Goal: Task Accomplishment & Management: Complete application form

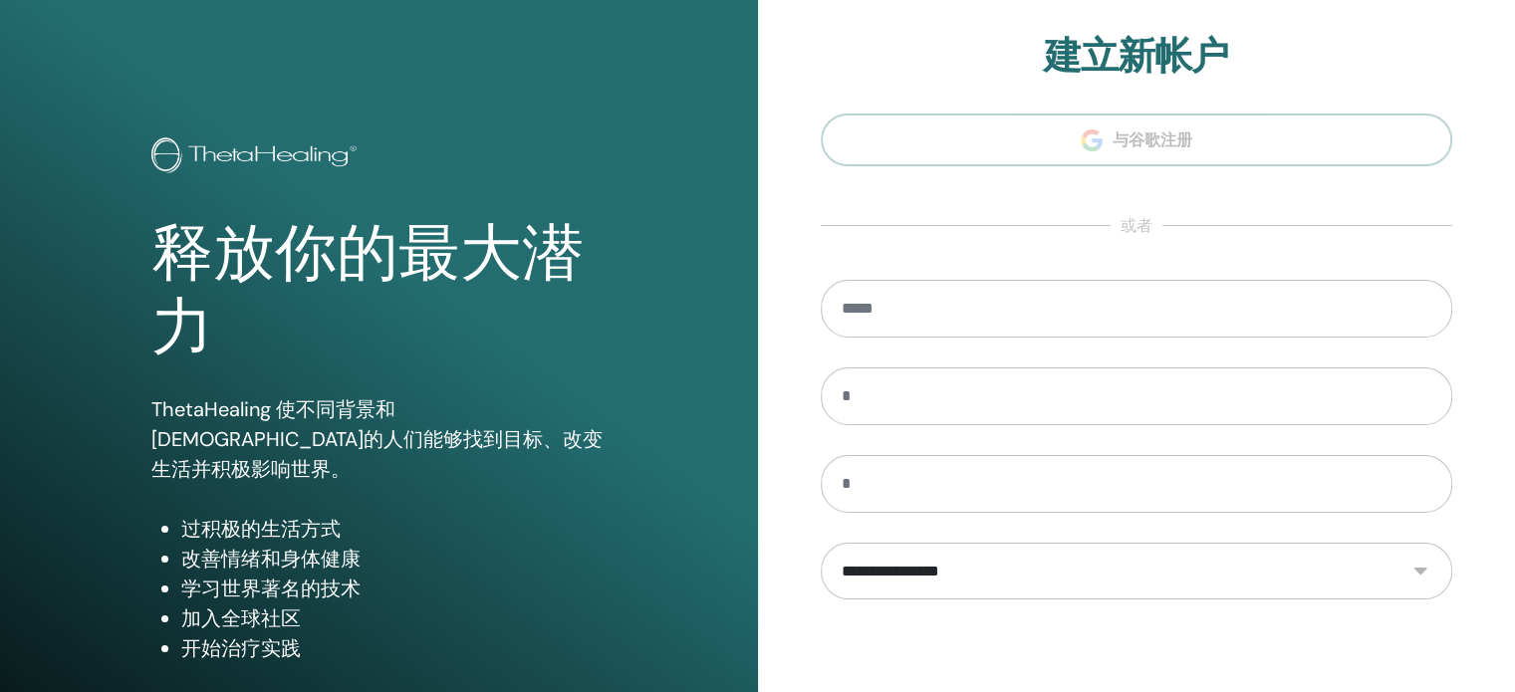
scroll to position [263, 0]
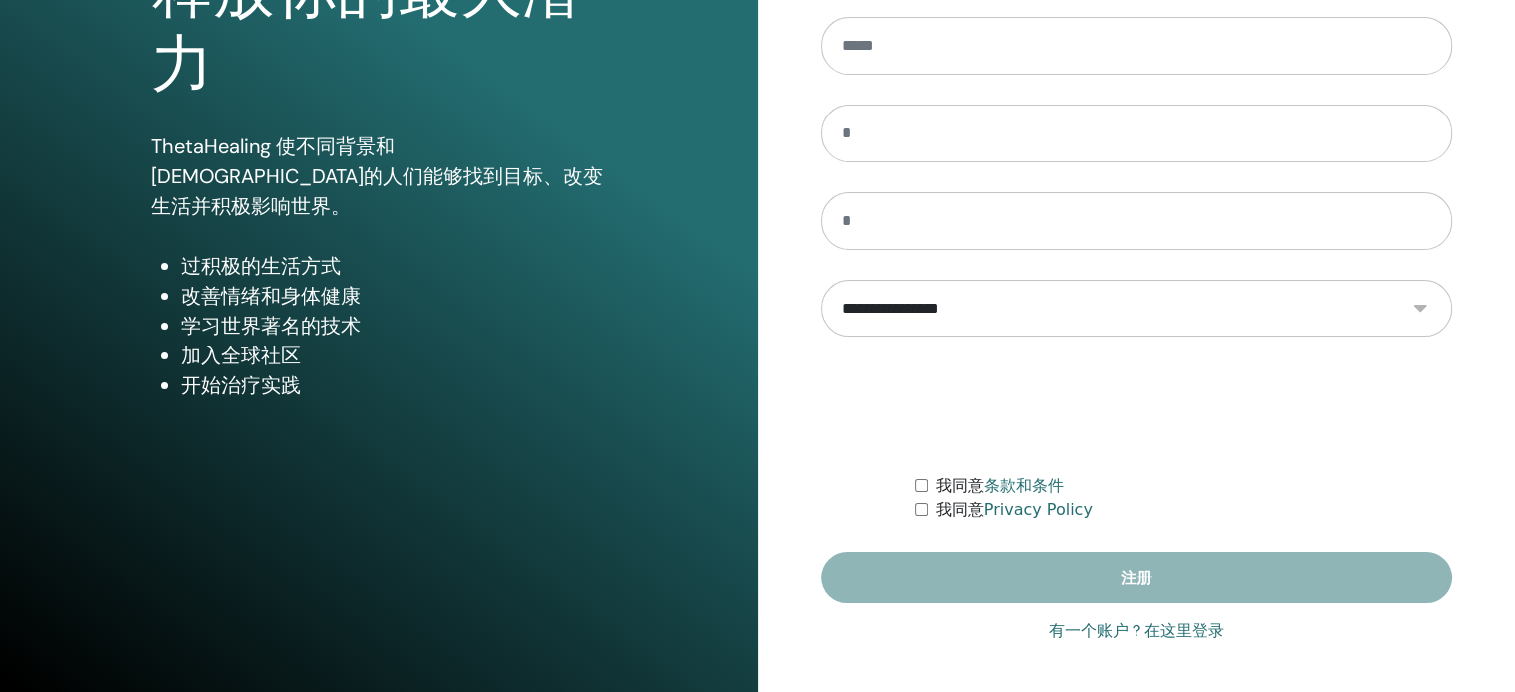
click at [1072, 625] on link "有一个账户？在这里登录" at bounding box center [1136, 632] width 175 height 24
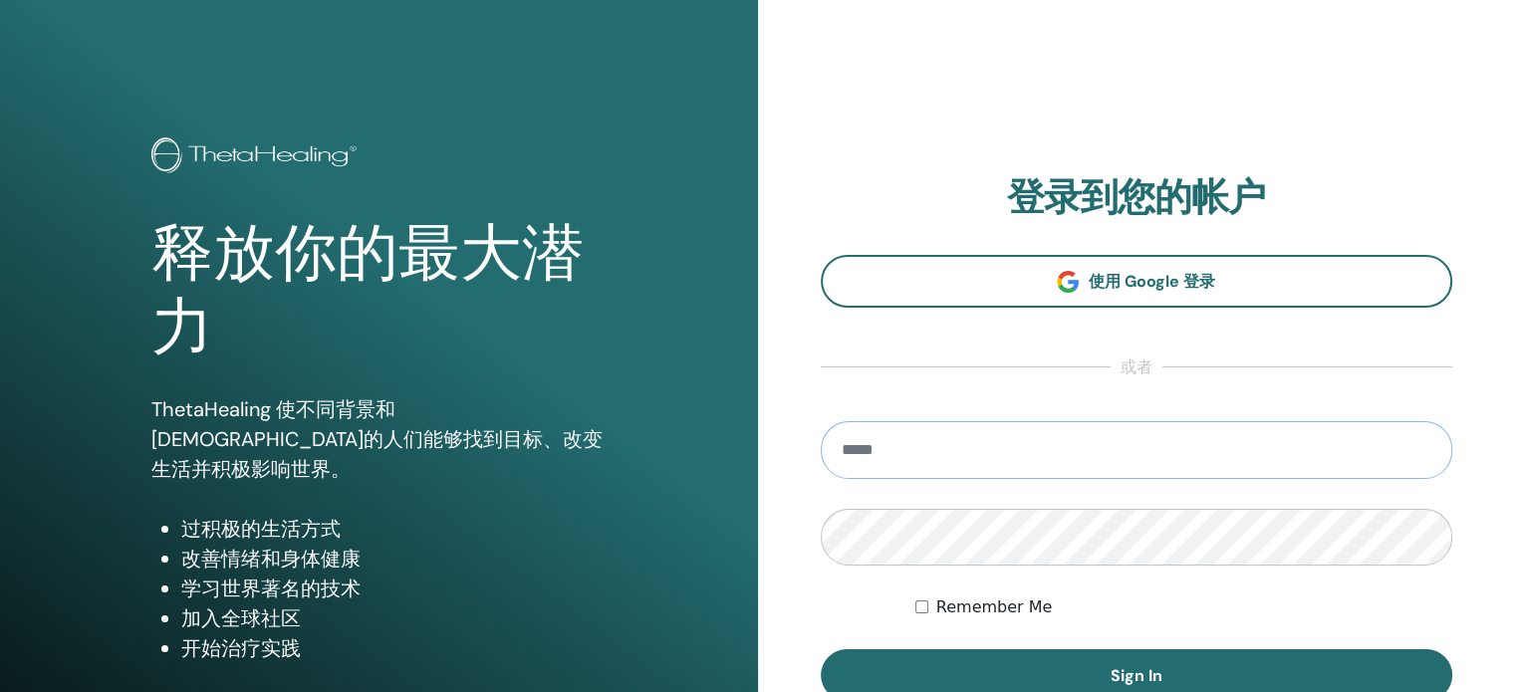
click at [881, 448] on input "email" at bounding box center [1137, 450] width 633 height 58
click at [873, 450] on input "********" at bounding box center [1137, 450] width 633 height 58
click at [956, 453] on input "**********" at bounding box center [1137, 450] width 633 height 58
type input "**********"
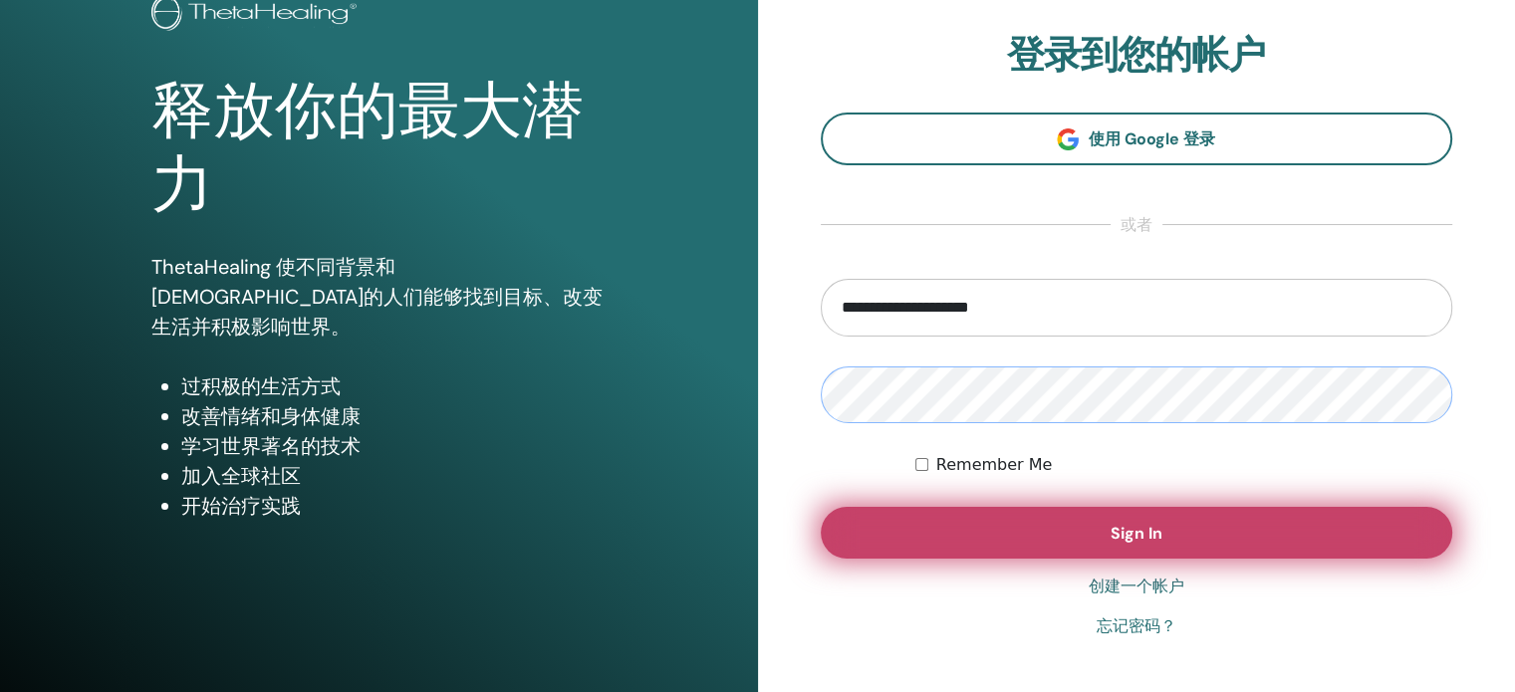
scroll to position [199, 0]
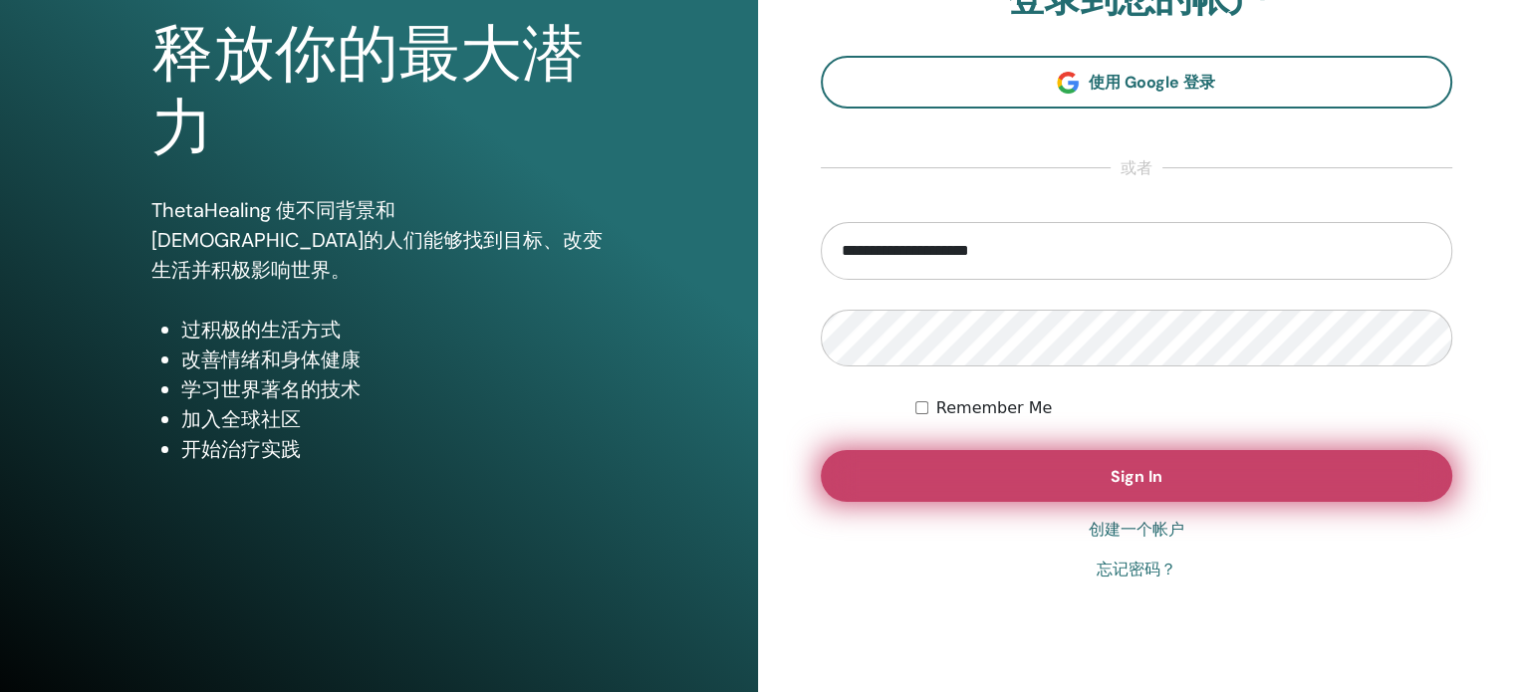
click at [1199, 480] on button "Sign In" at bounding box center [1137, 476] width 633 height 52
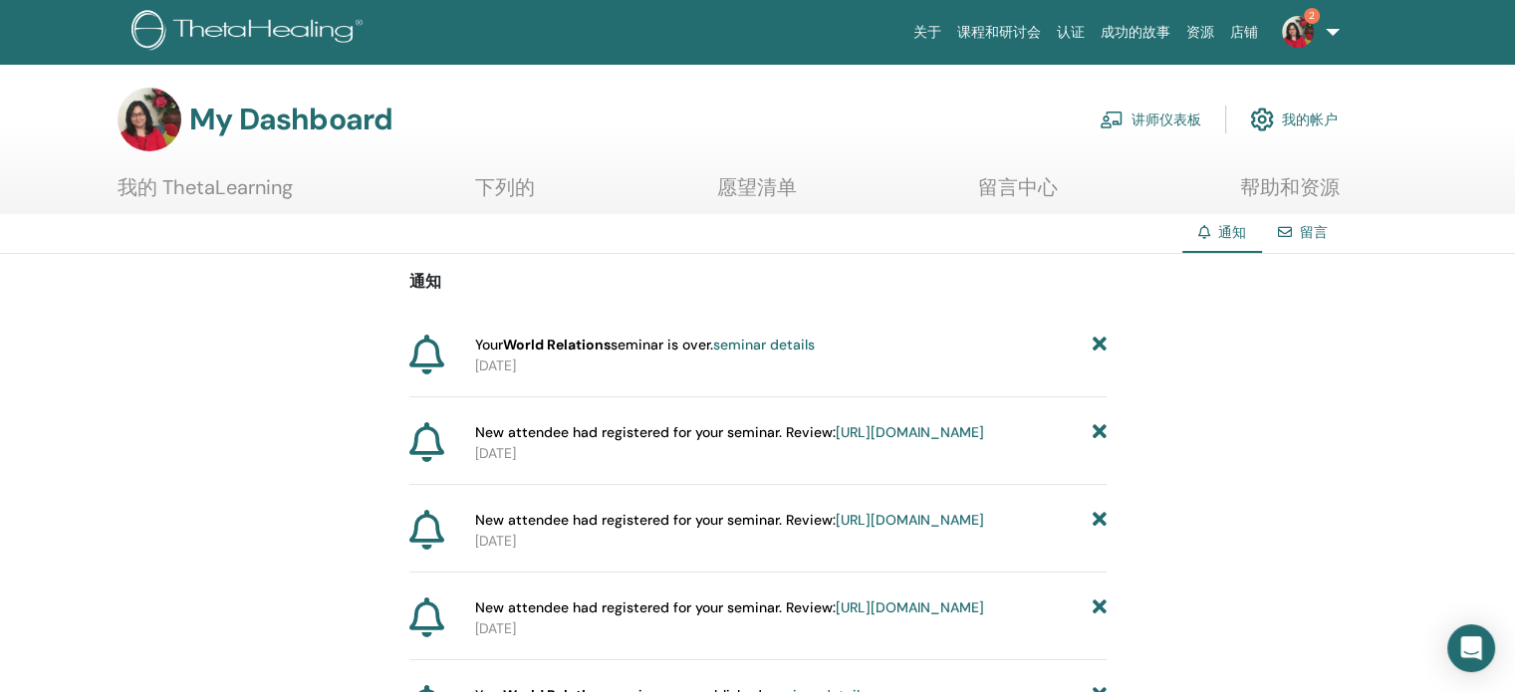
click at [1171, 115] on link "讲师仪表板" at bounding box center [1151, 120] width 102 height 44
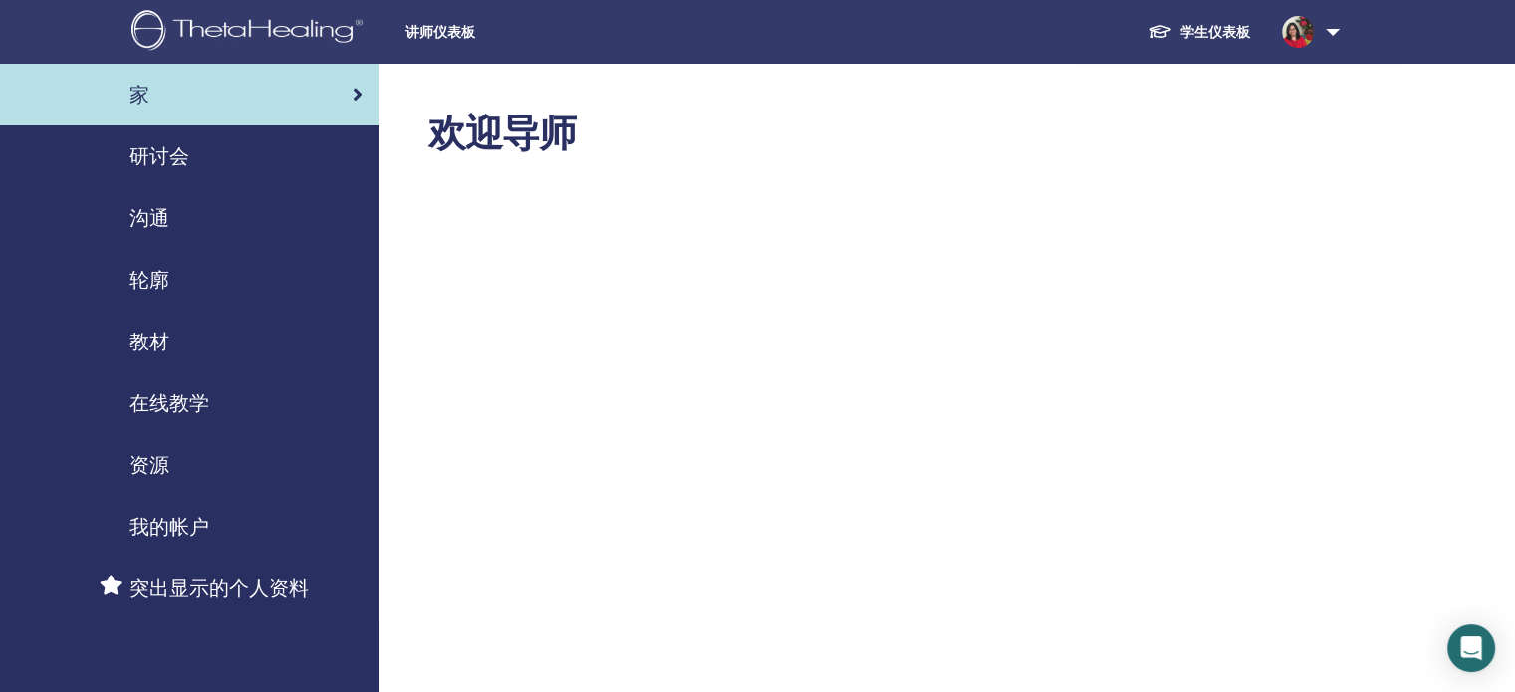
click at [171, 158] on span "研讨会" at bounding box center [159, 156] width 60 height 30
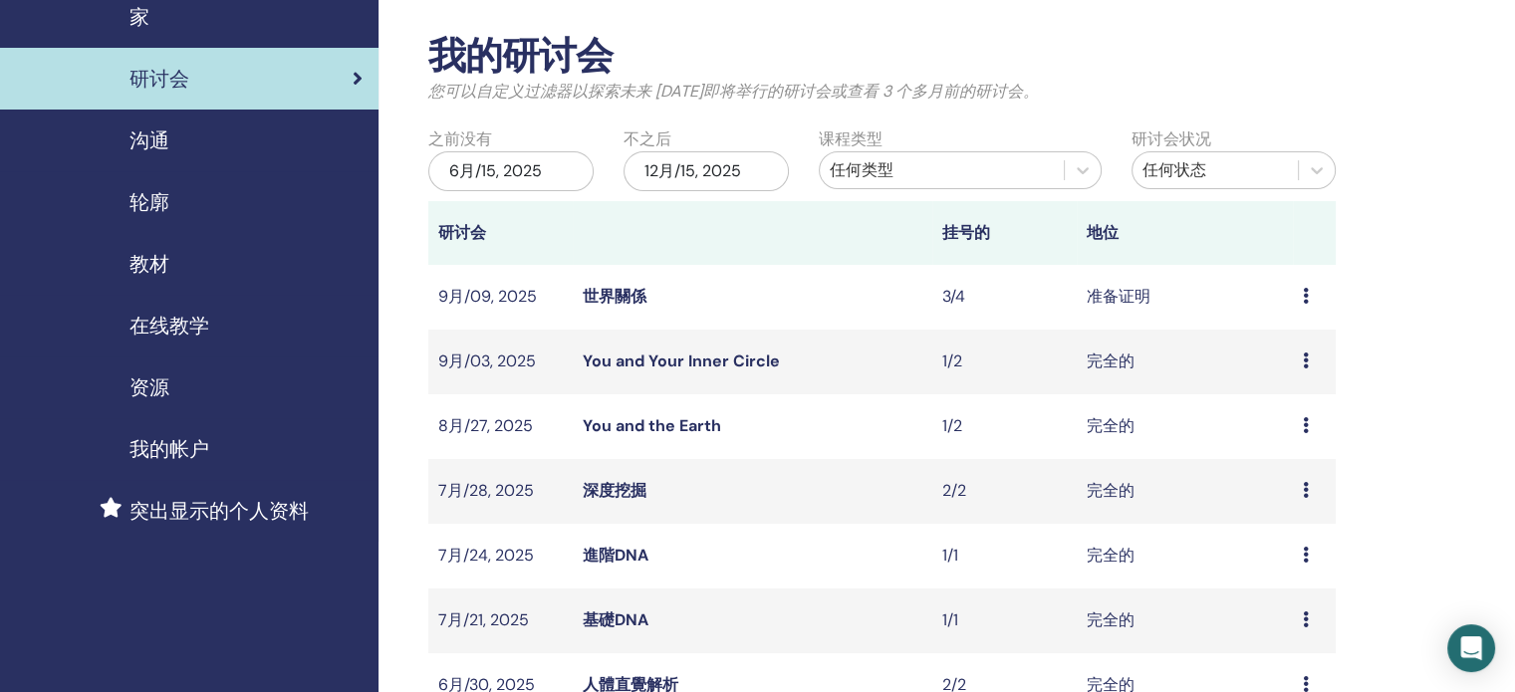
scroll to position [199, 0]
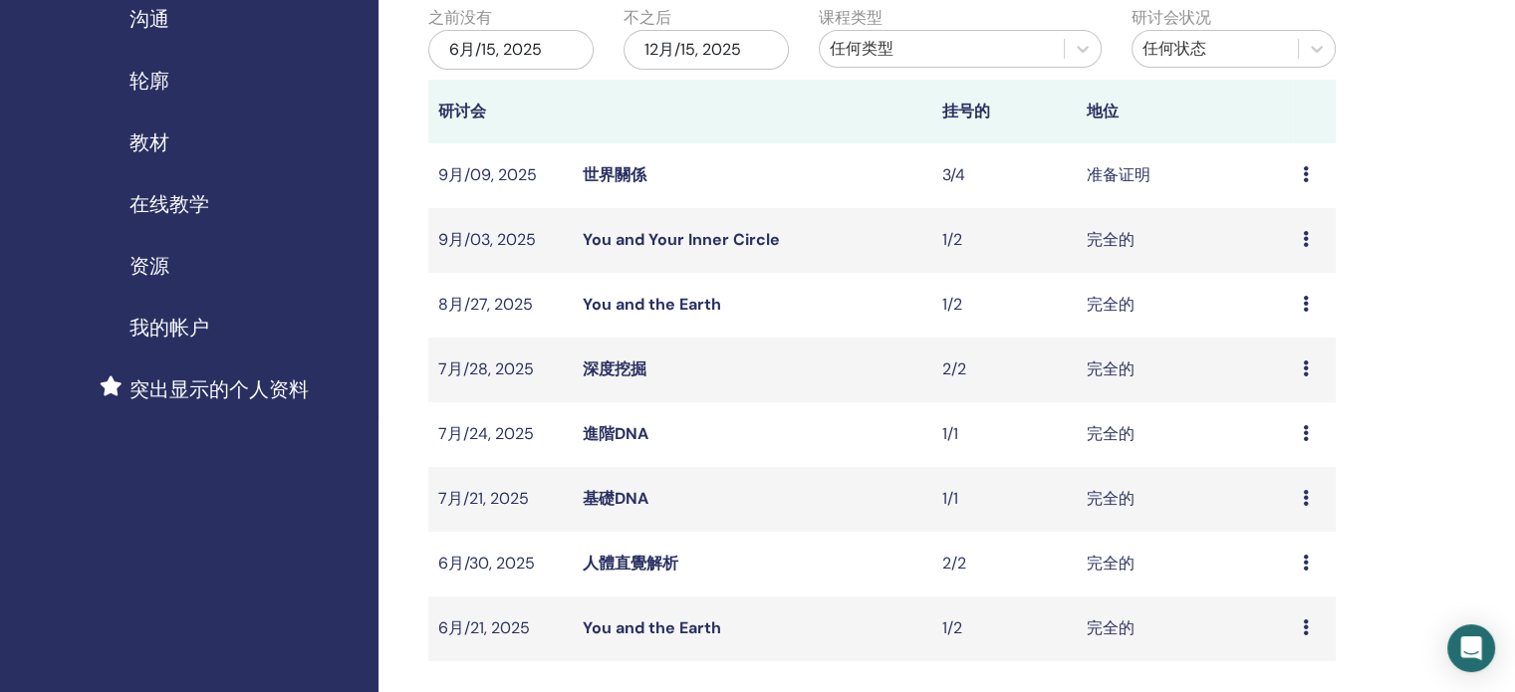
click at [1305, 179] on icon at bounding box center [1306, 174] width 6 height 16
click at [654, 173] on td "世界關係" at bounding box center [753, 175] width 360 height 65
click at [636, 173] on link "世界關係" at bounding box center [615, 174] width 64 height 21
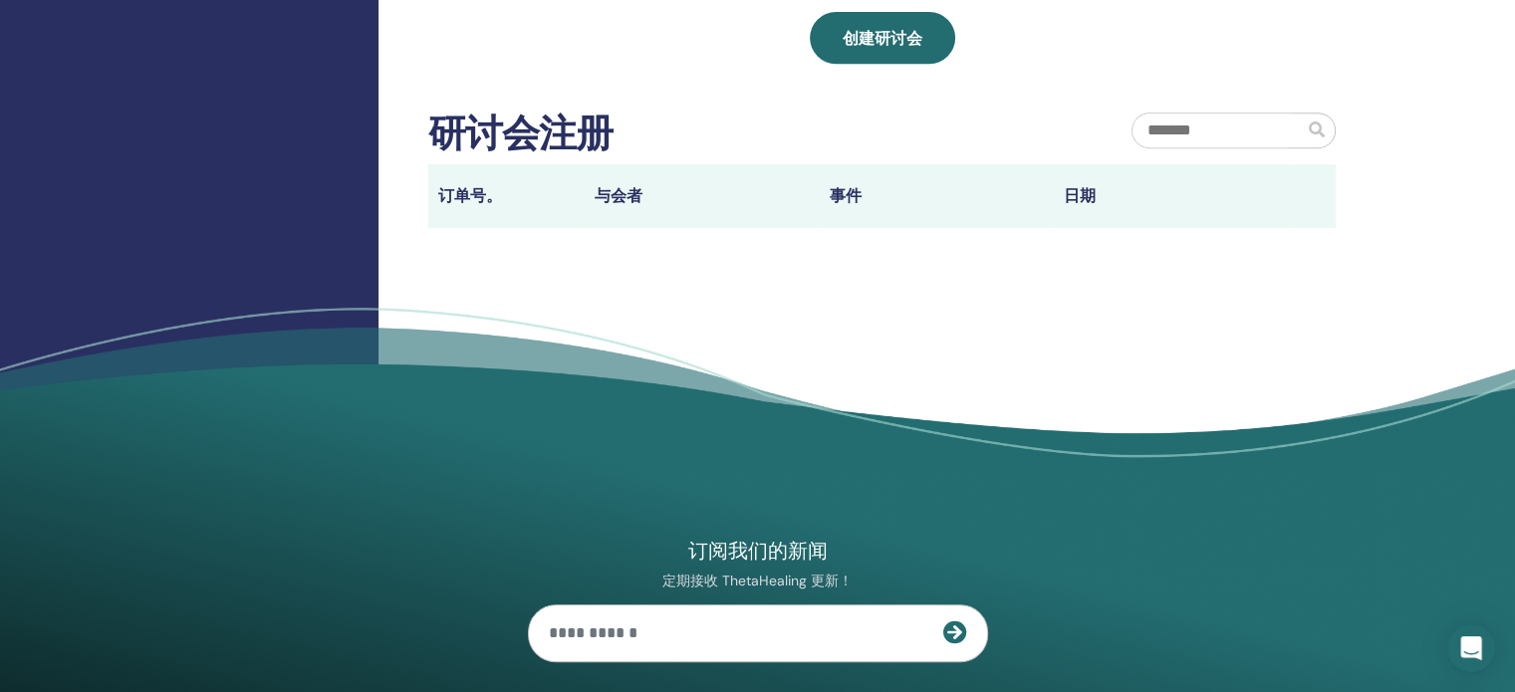
scroll to position [697, 0]
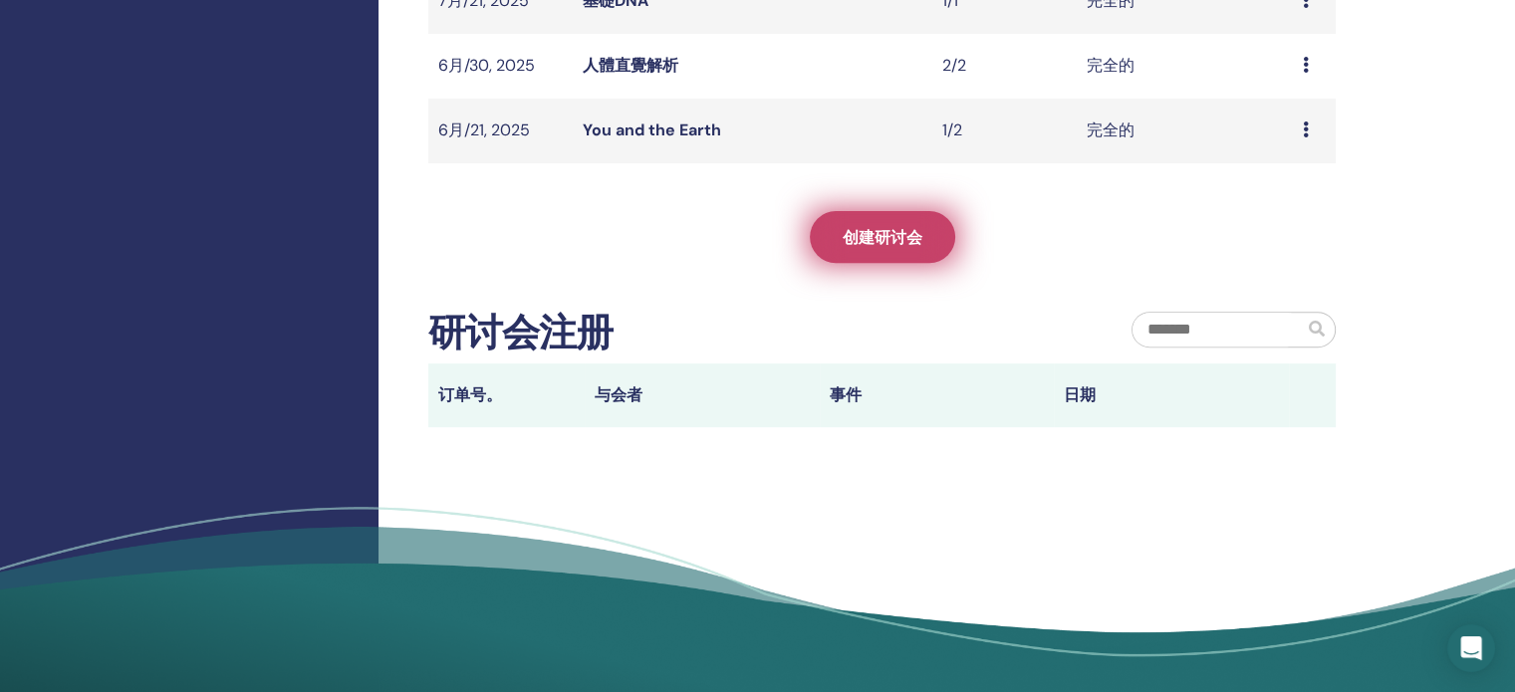
click at [893, 246] on span "创建研讨会" at bounding box center [883, 237] width 80 height 21
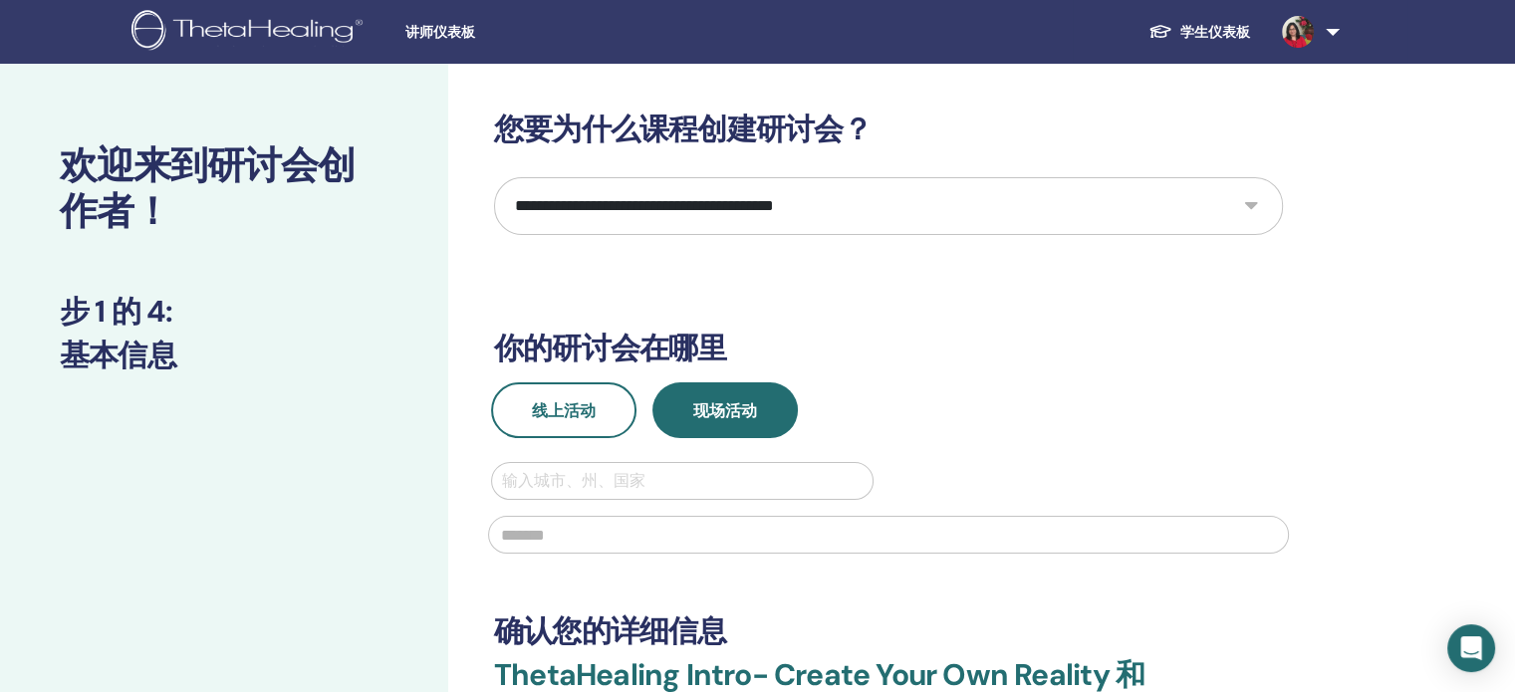
click at [1246, 205] on select "**********" at bounding box center [888, 206] width 789 height 58
select select "*"
click at [494, 177] on select "**********" at bounding box center [888, 206] width 789 height 58
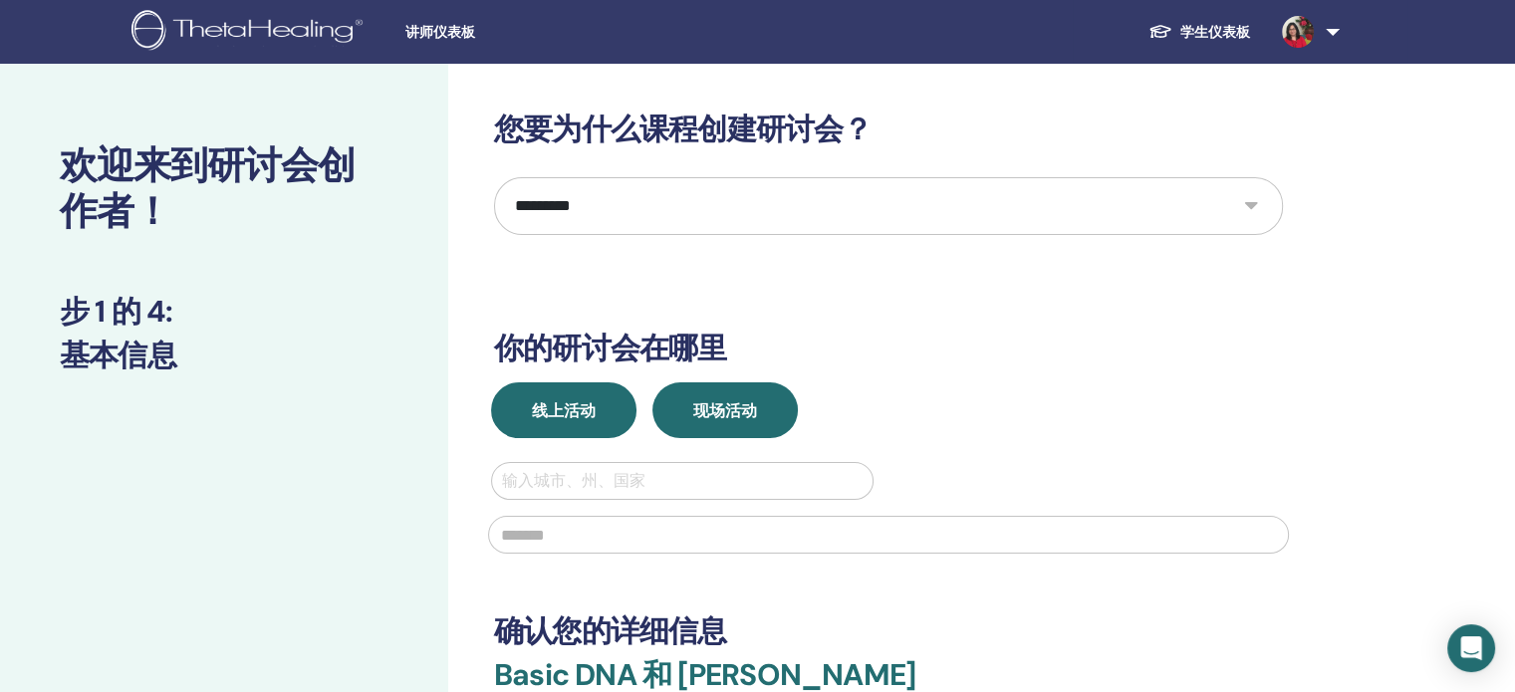
click at [558, 401] on span "线上活动" at bounding box center [564, 410] width 64 height 21
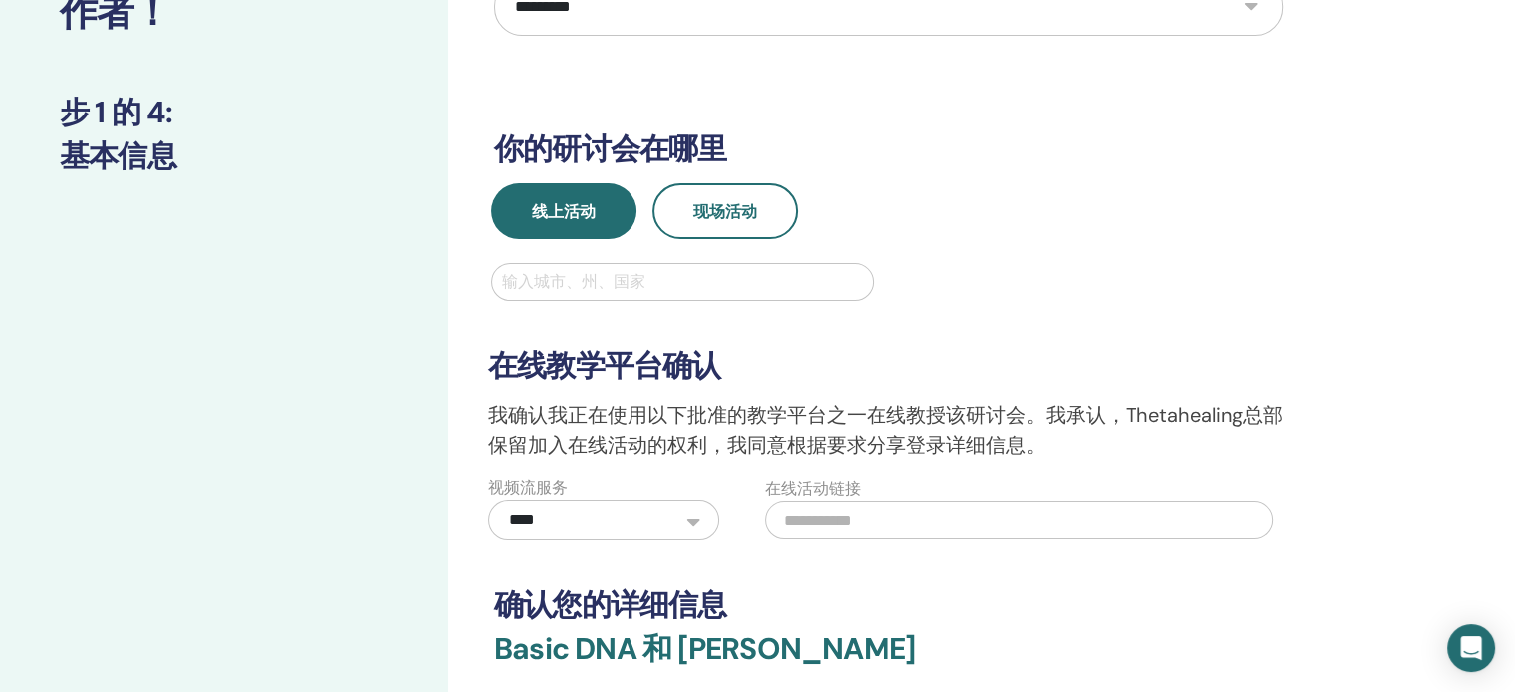
scroll to position [299, 0]
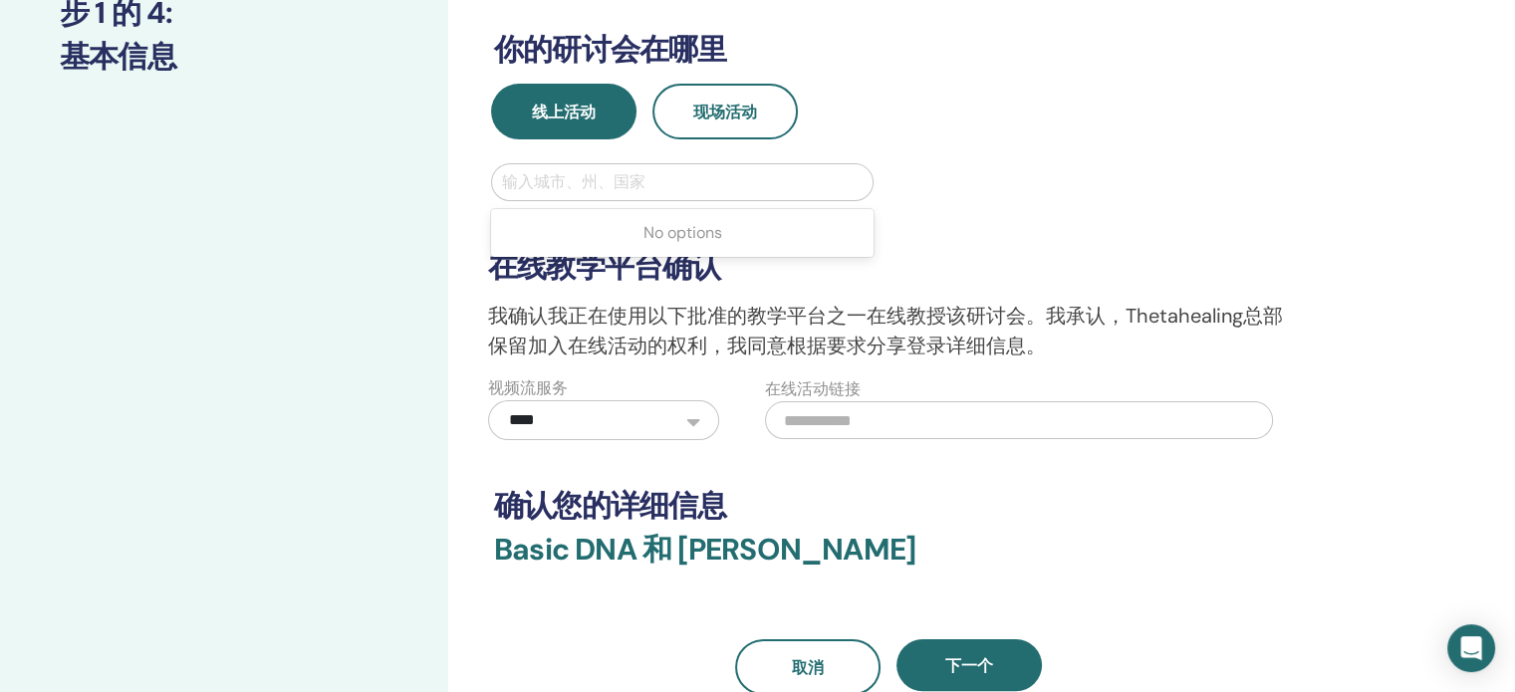
click at [555, 174] on div at bounding box center [682, 182] width 361 height 28
click at [649, 182] on div at bounding box center [682, 182] width 361 height 28
type input "******"
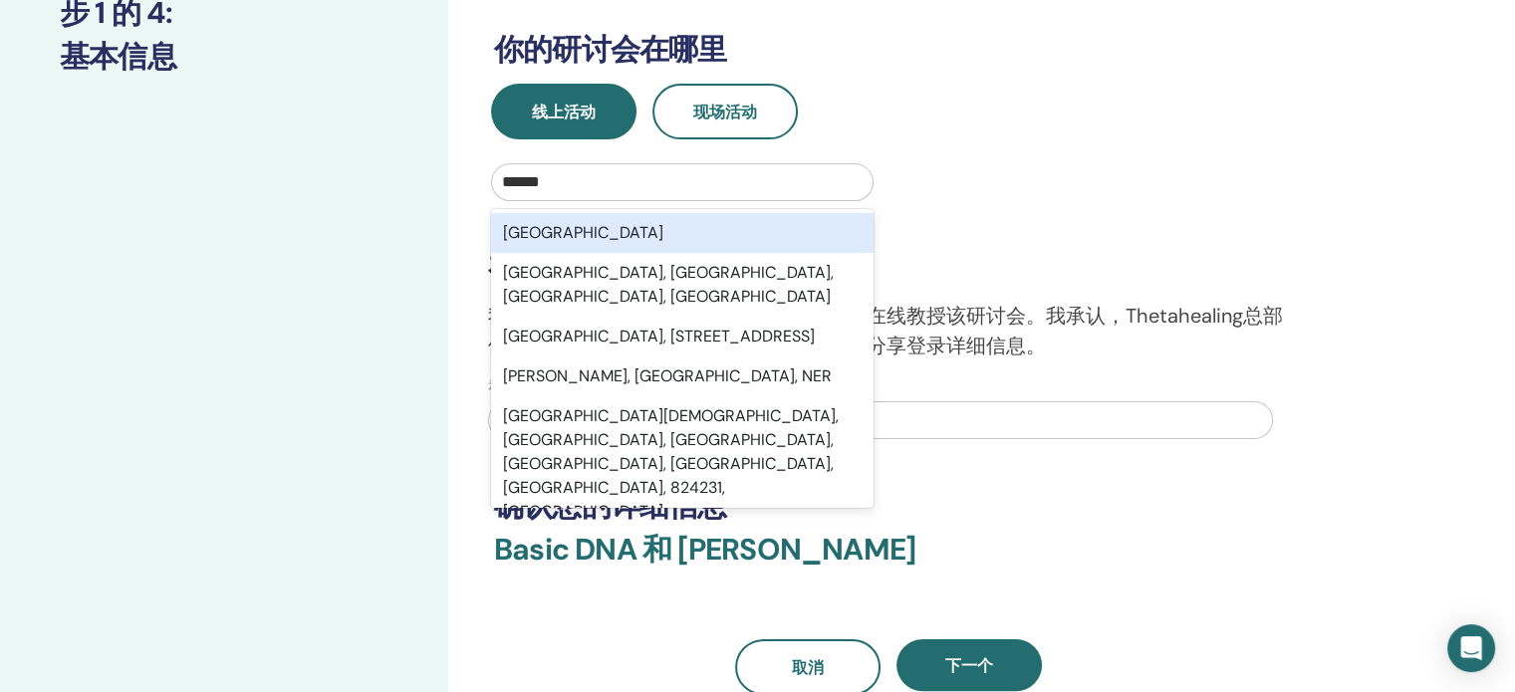
click at [620, 241] on div "Taiwan" at bounding box center [682, 233] width 383 height 40
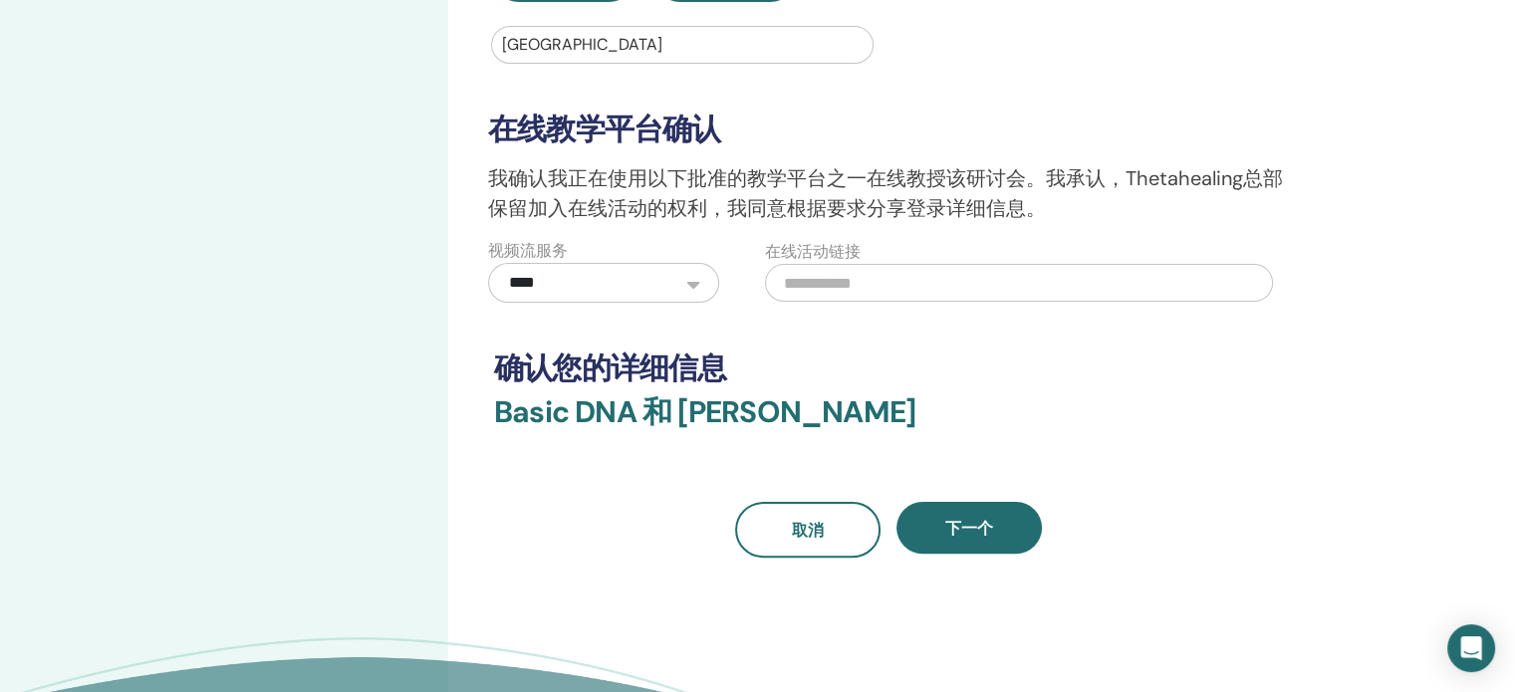
scroll to position [498, 0]
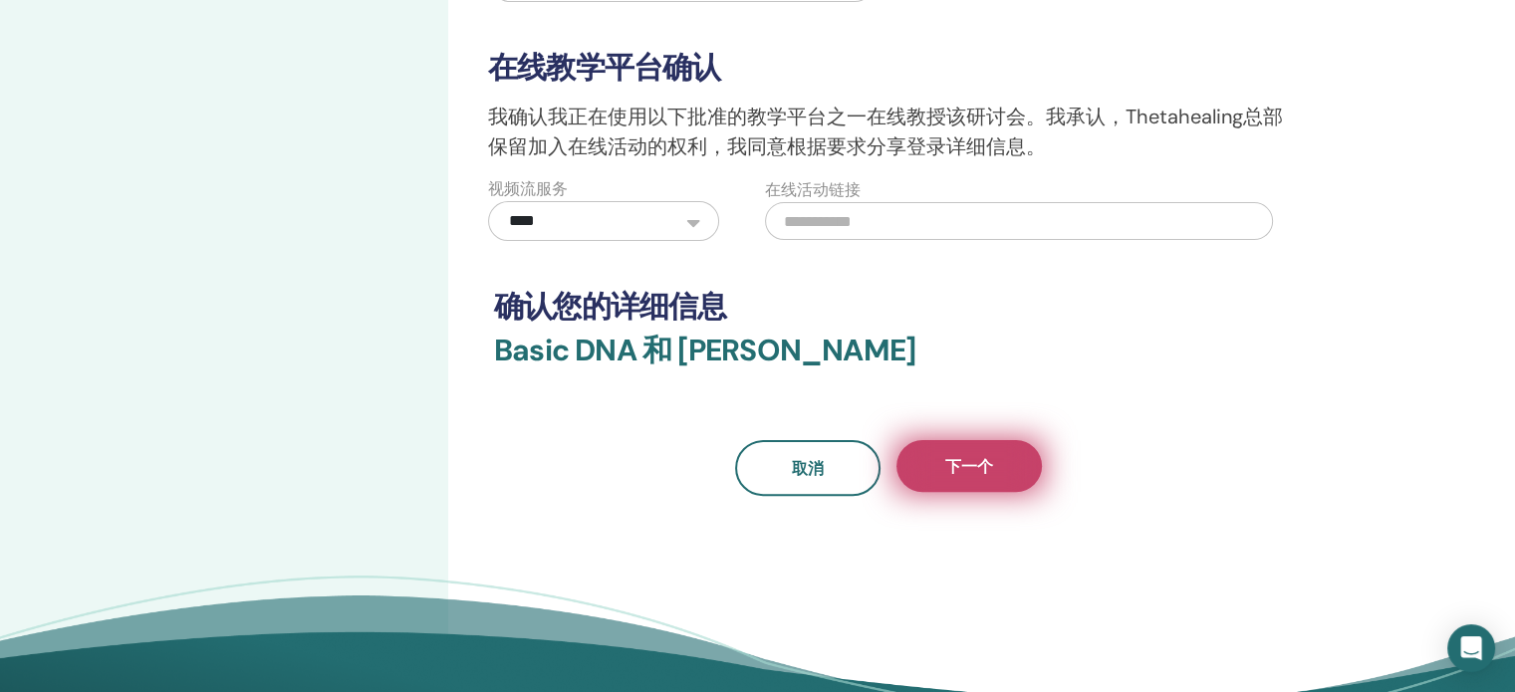
click at [978, 457] on span "下一个" at bounding box center [969, 466] width 48 height 21
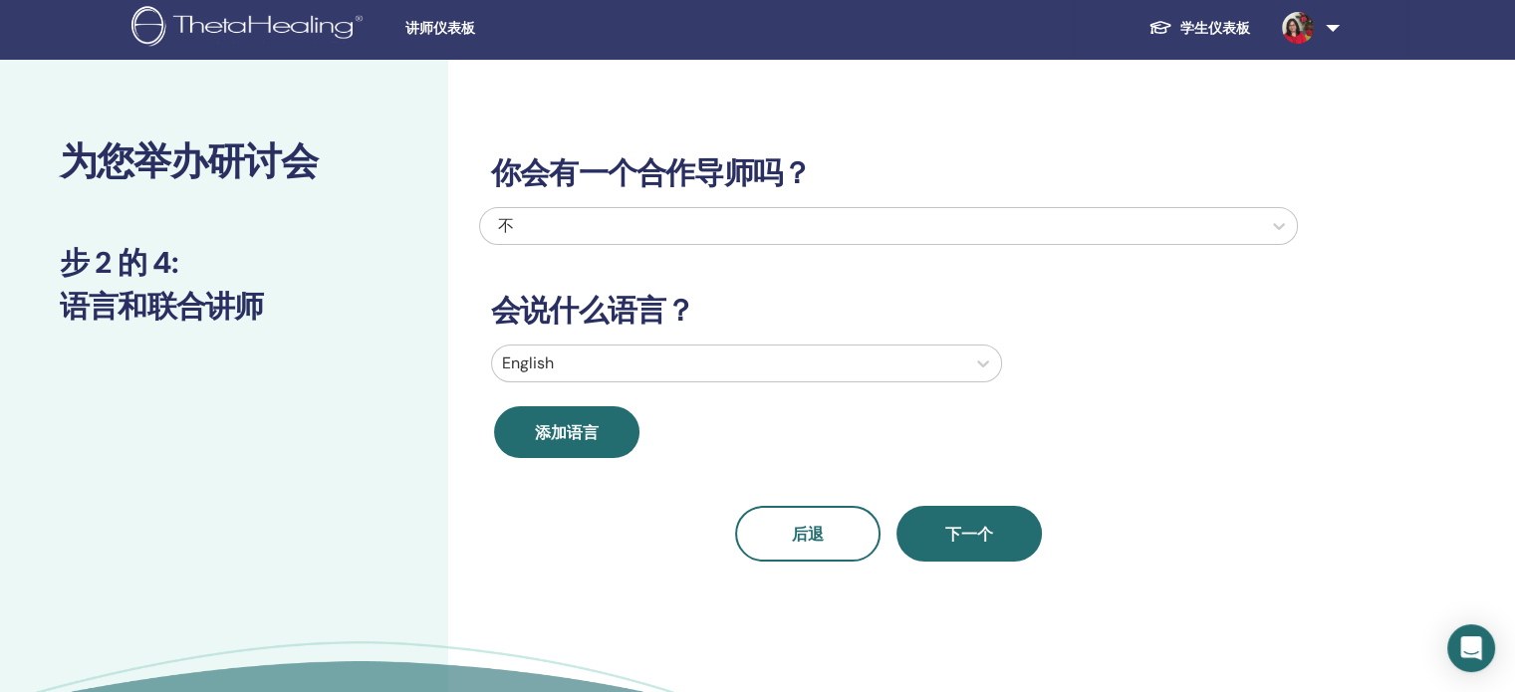
scroll to position [0, 0]
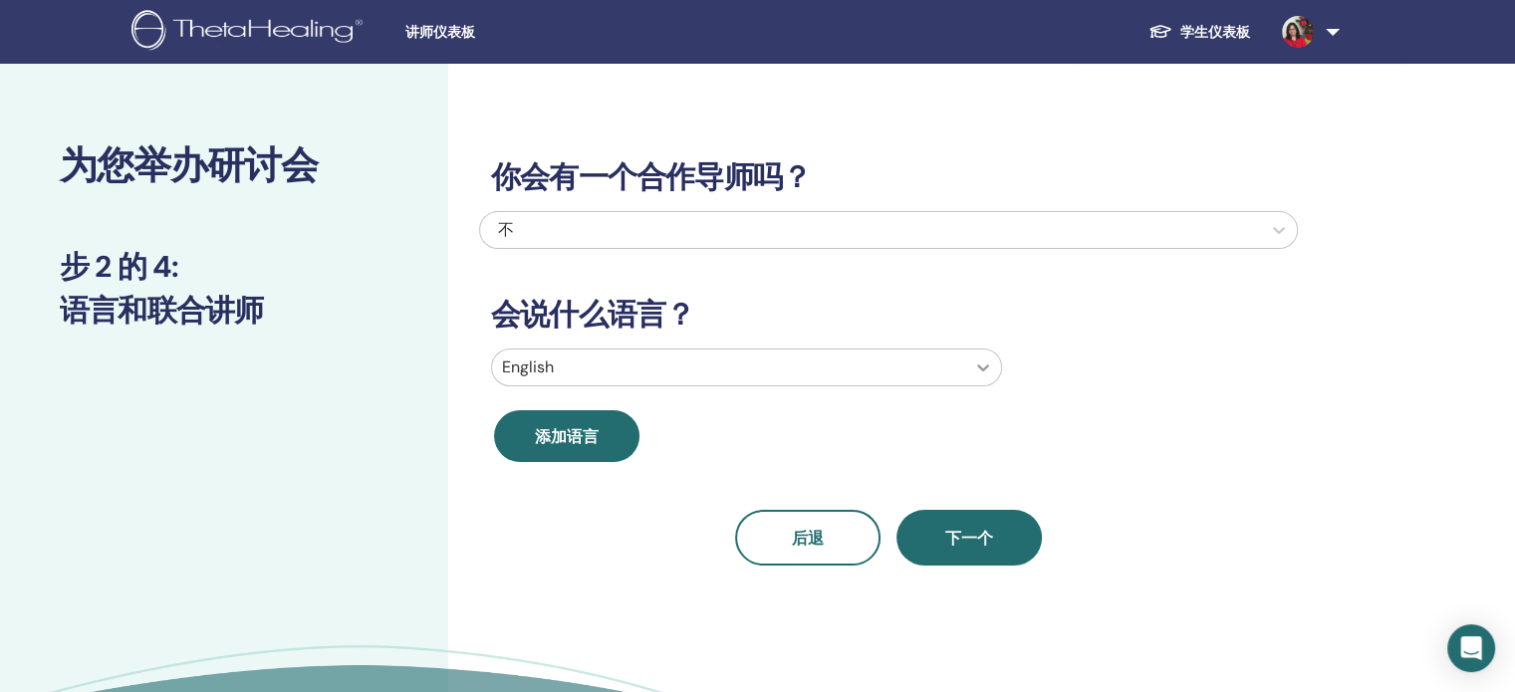
click at [986, 366] on icon at bounding box center [983, 368] width 20 height 20
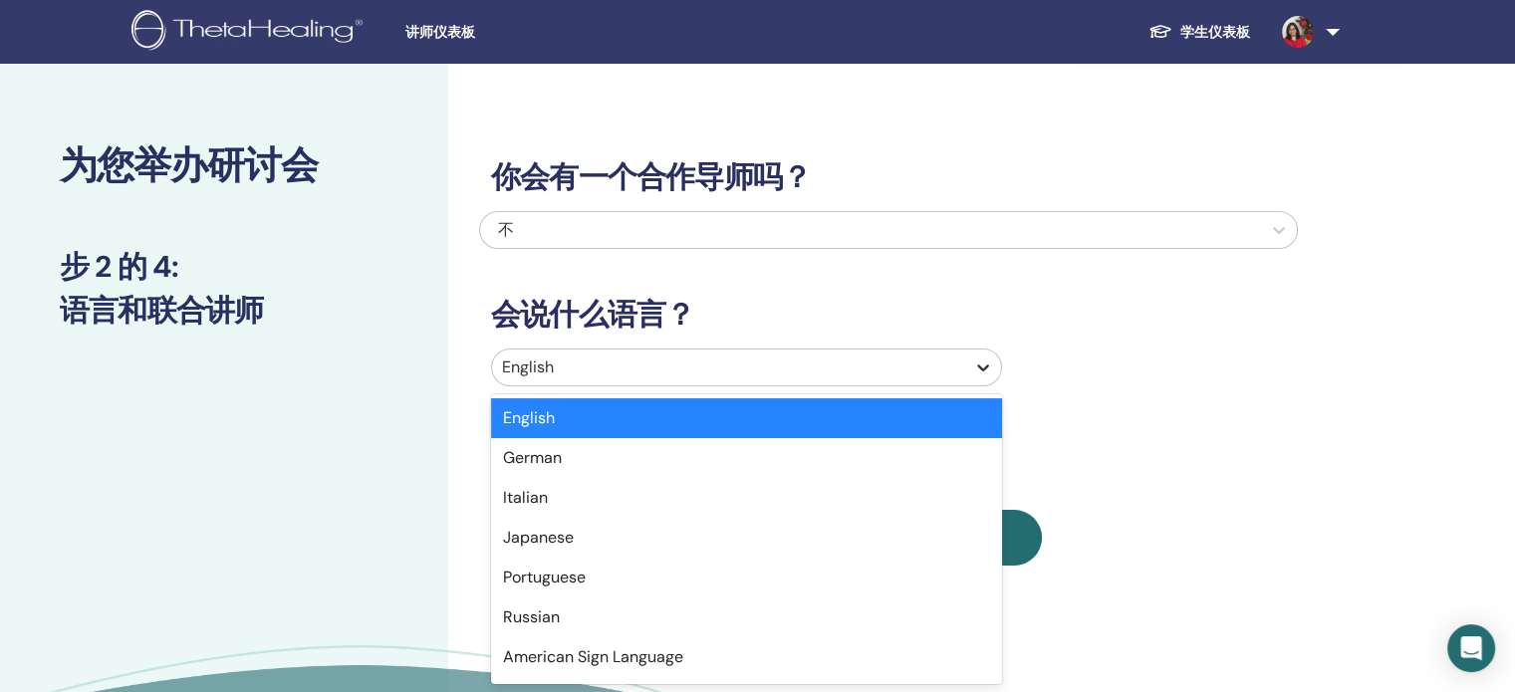
scroll to position [8, 0]
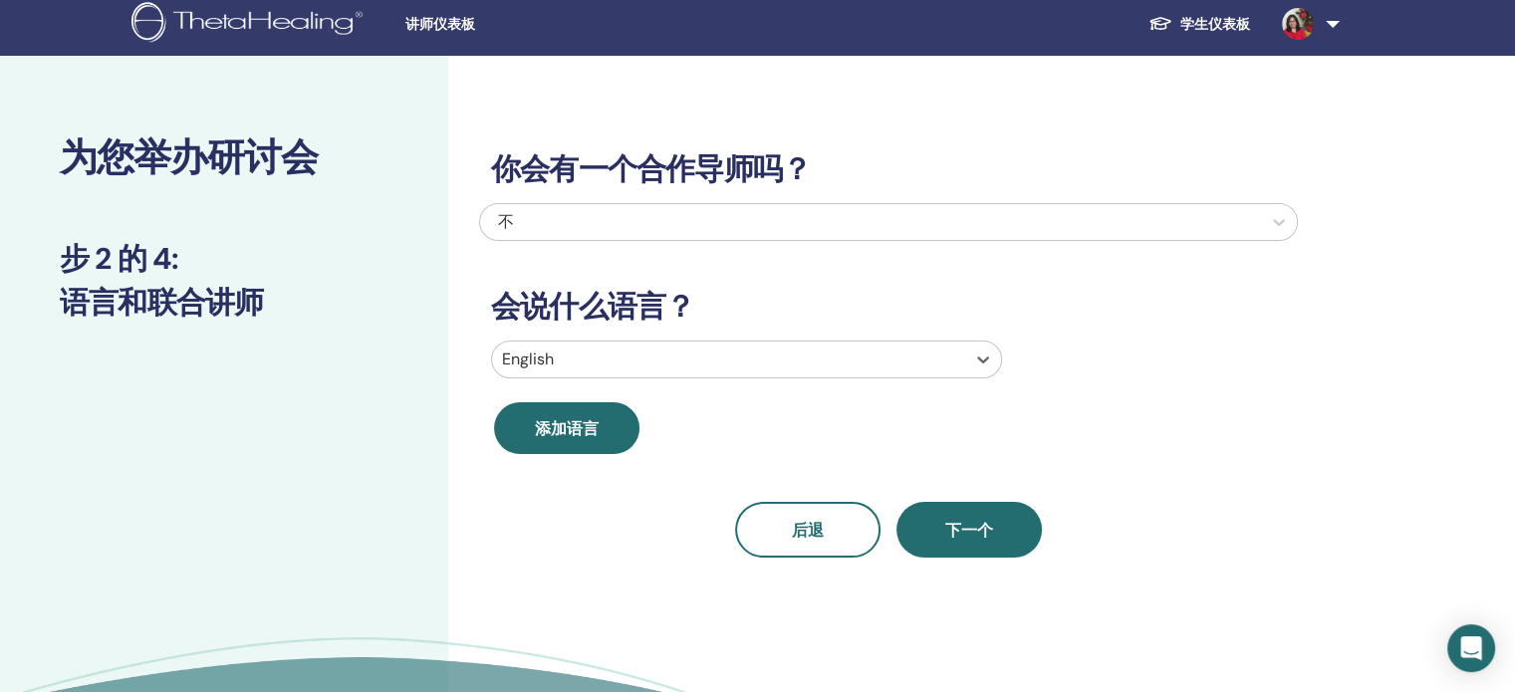
drag, startPoint x: 717, startPoint y: 364, endPoint x: 231, endPoint y: 261, distance: 496.8
click at [2, 257] on div "为您举办研讨会 步 2 的 4 : 语言和联合讲师 你会有一个合作导师吗？ 不 会说什么语言？ Select is focused ,type to refi…" at bounding box center [757, 446] width 1515 height 781
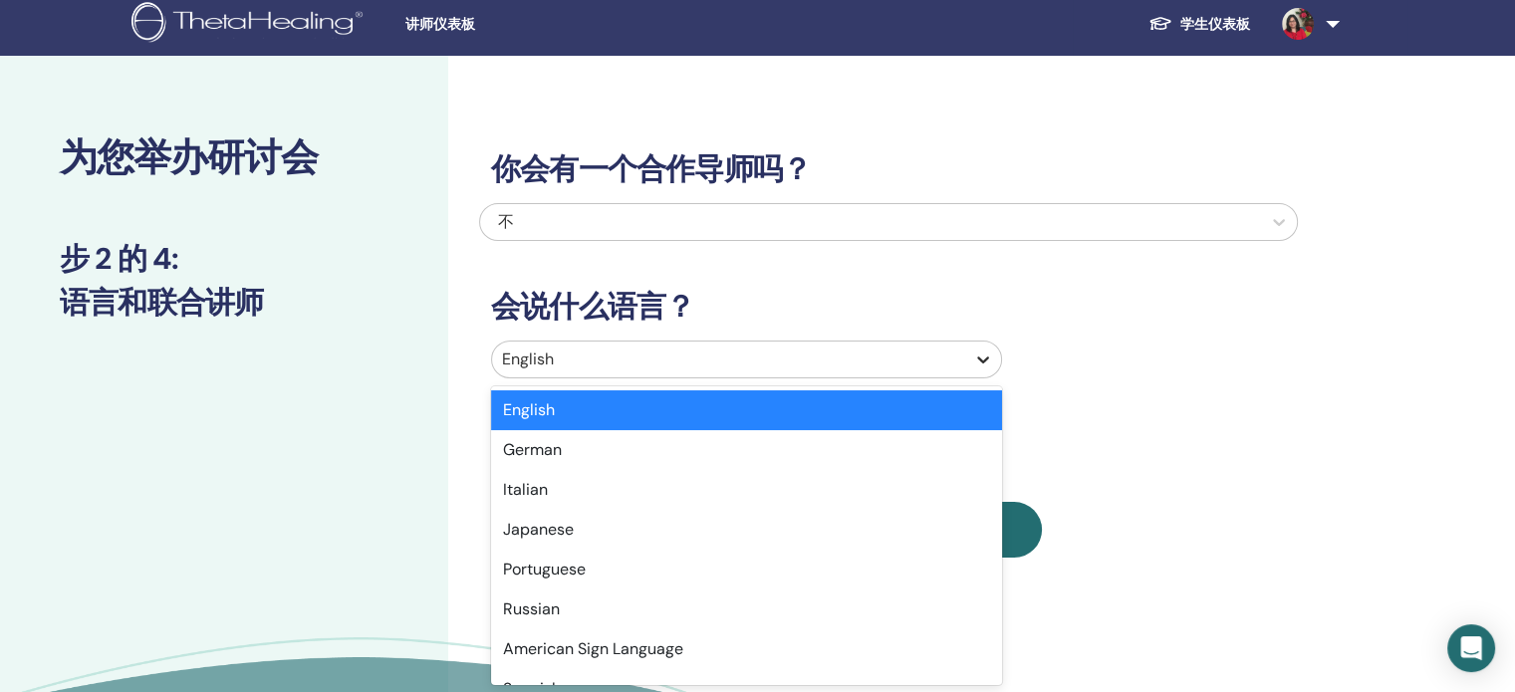
click at [985, 358] on icon at bounding box center [983, 360] width 20 height 20
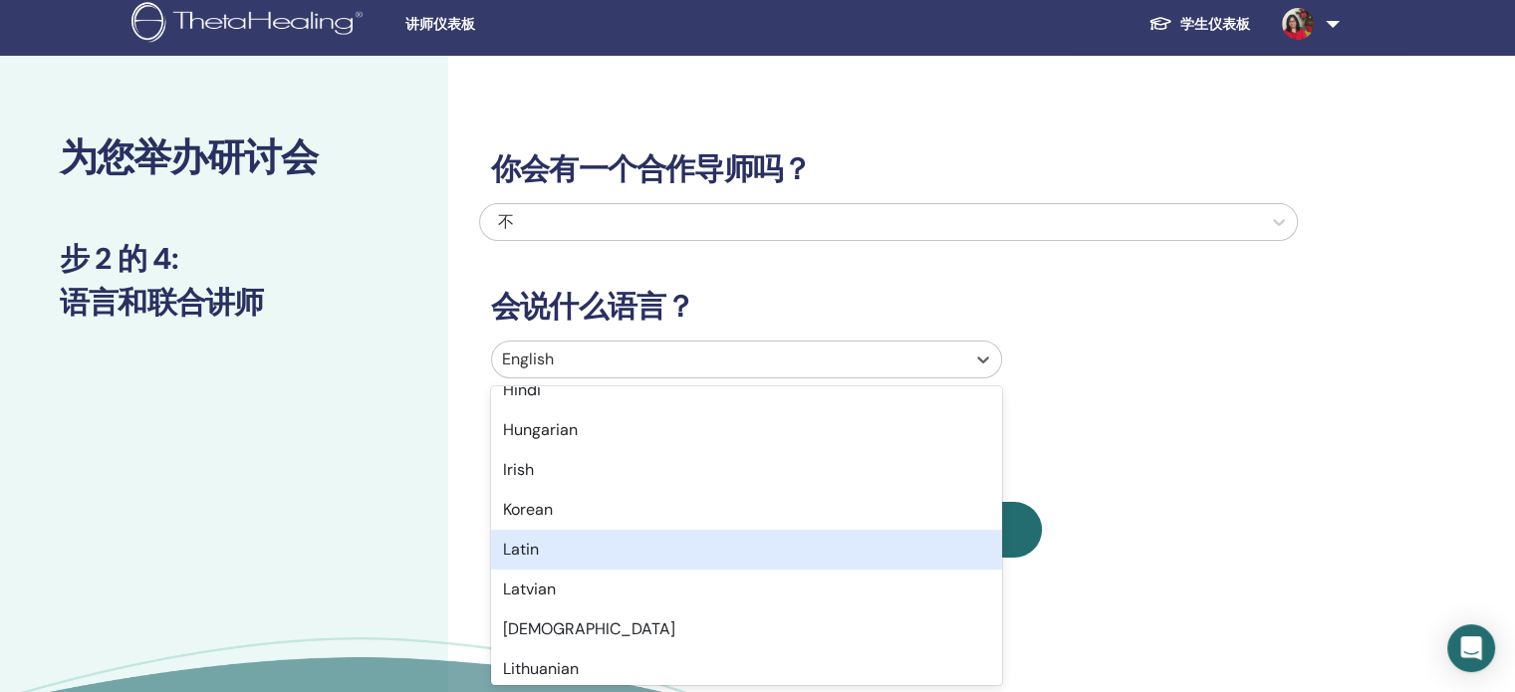
scroll to position [996, 0]
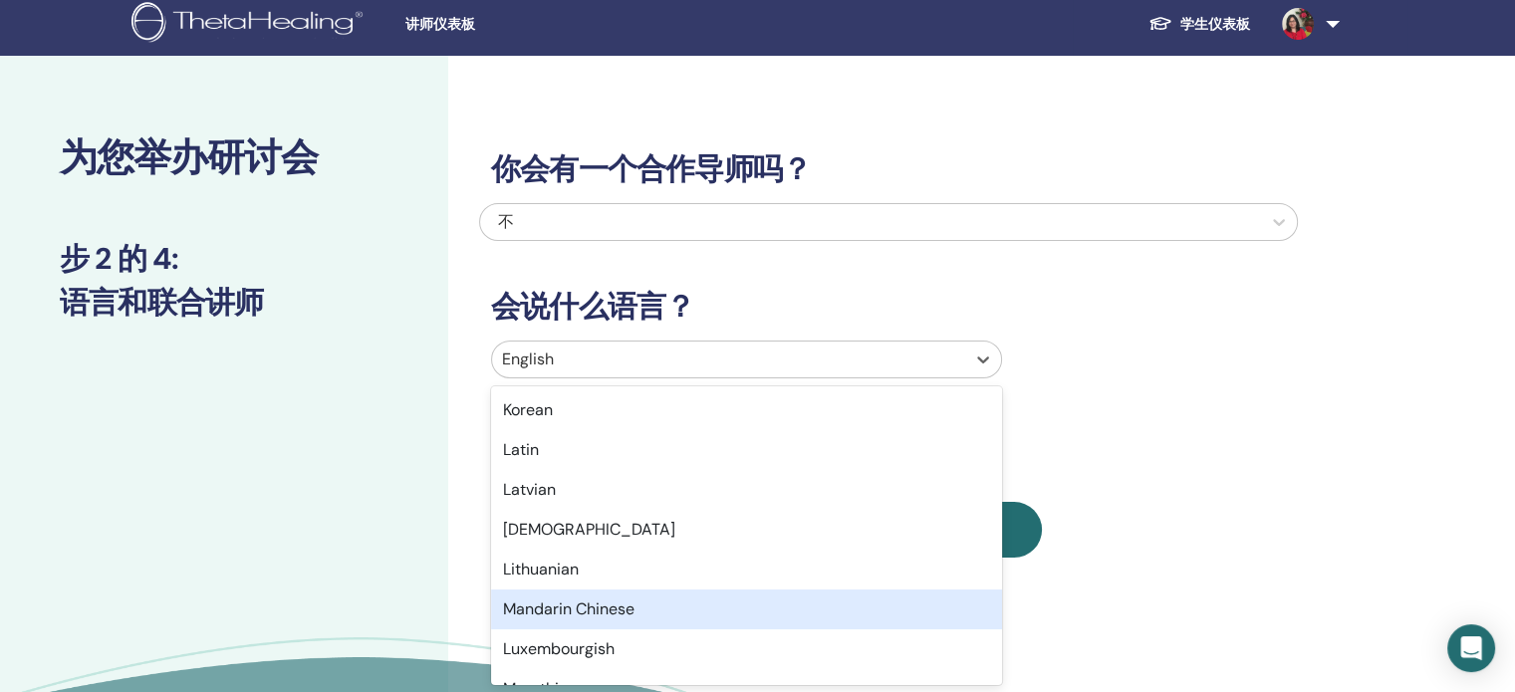
click at [727, 601] on div "Mandarin Chinese" at bounding box center [746, 610] width 511 height 40
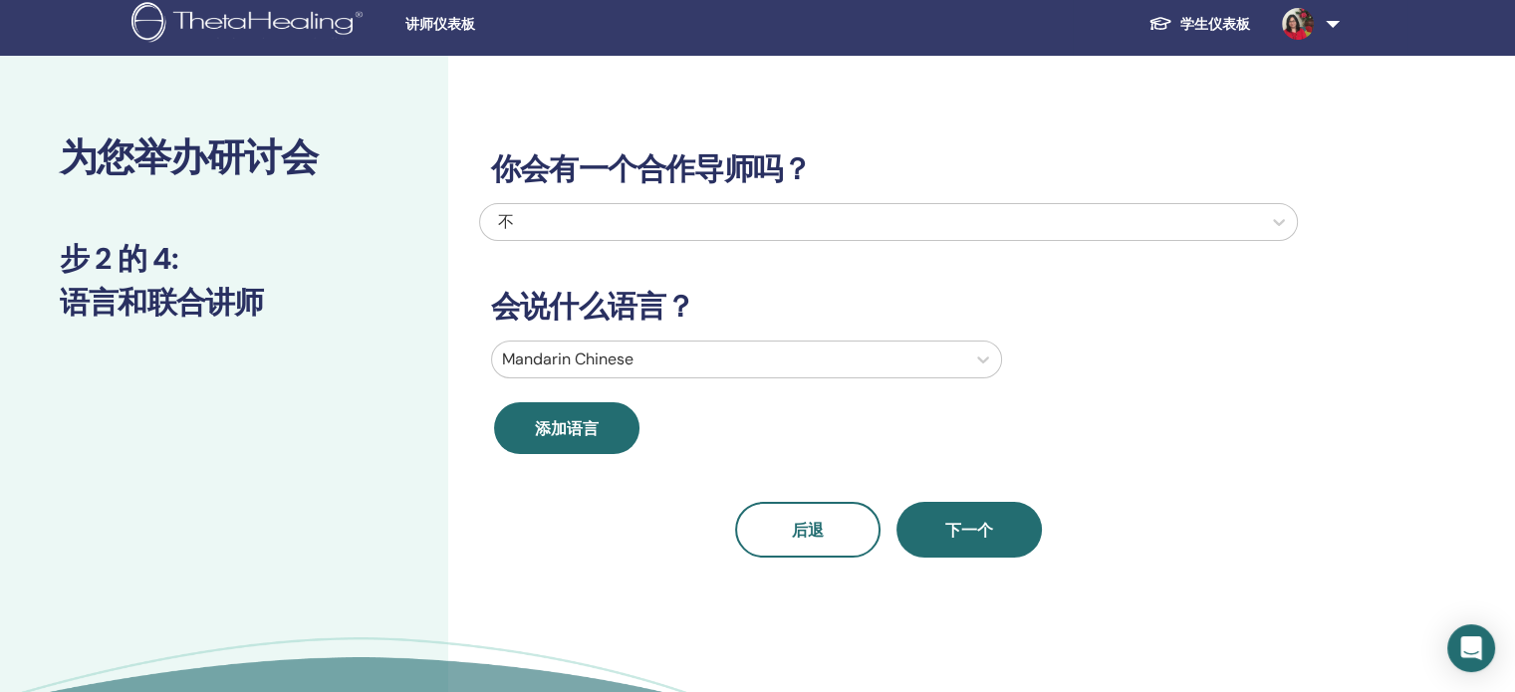
click at [1044, 551] on div "后退 下一个" at bounding box center [888, 530] width 819 height 56
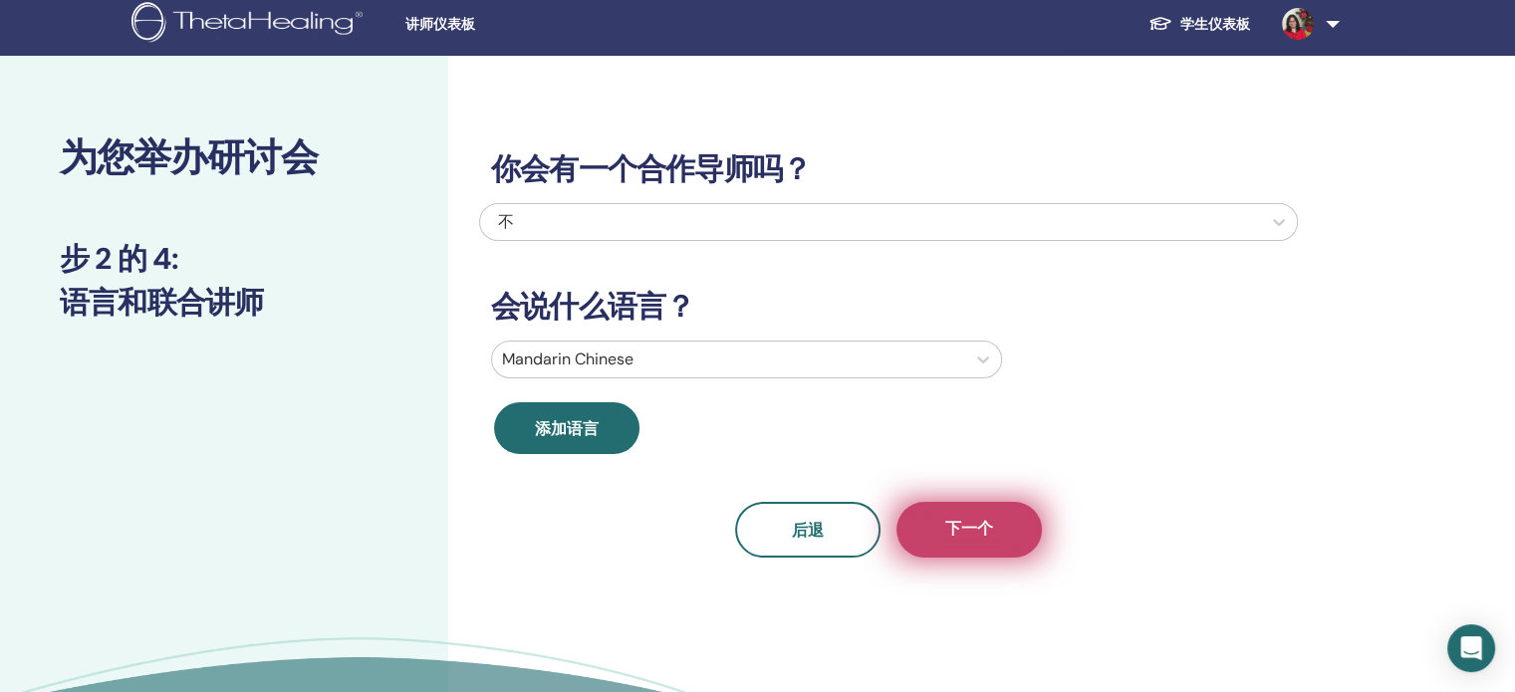
click at [983, 528] on span "下一个" at bounding box center [969, 530] width 48 height 25
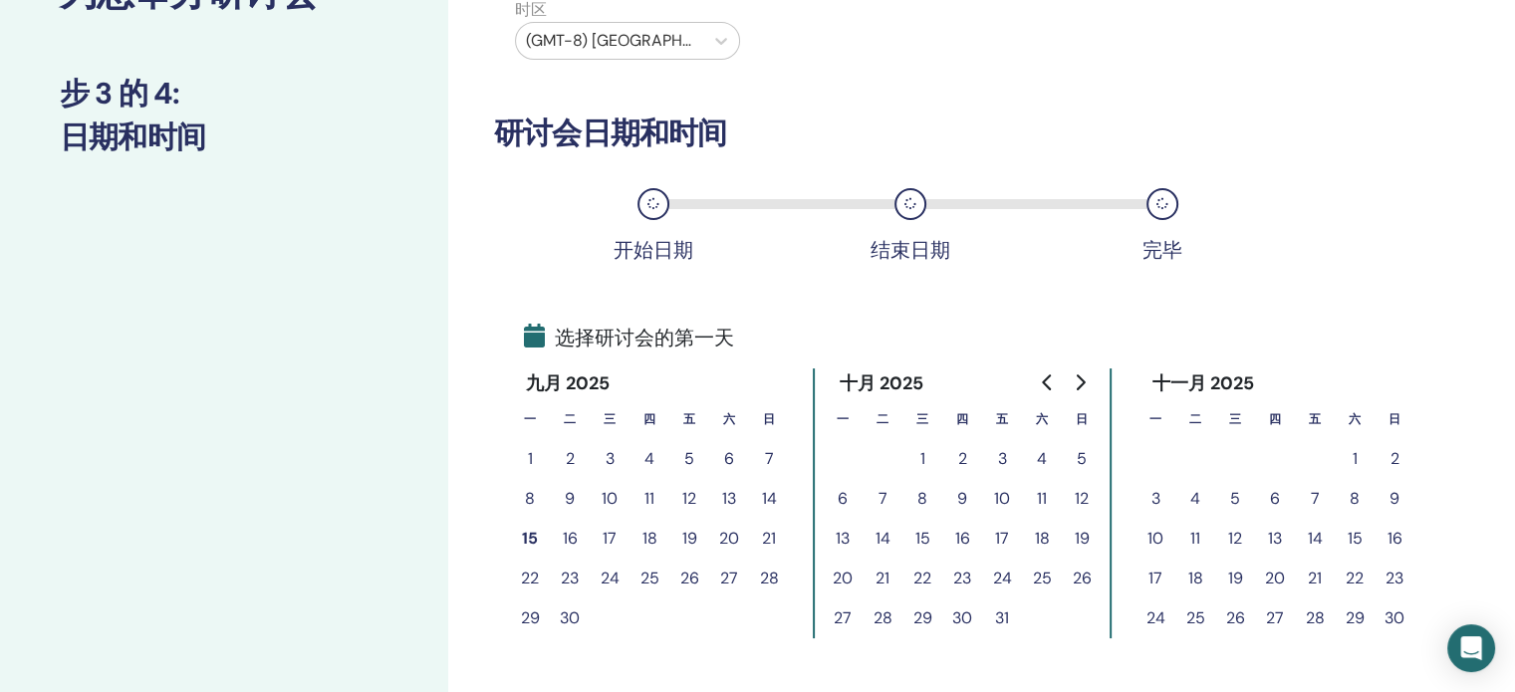
scroll to position [307, 0]
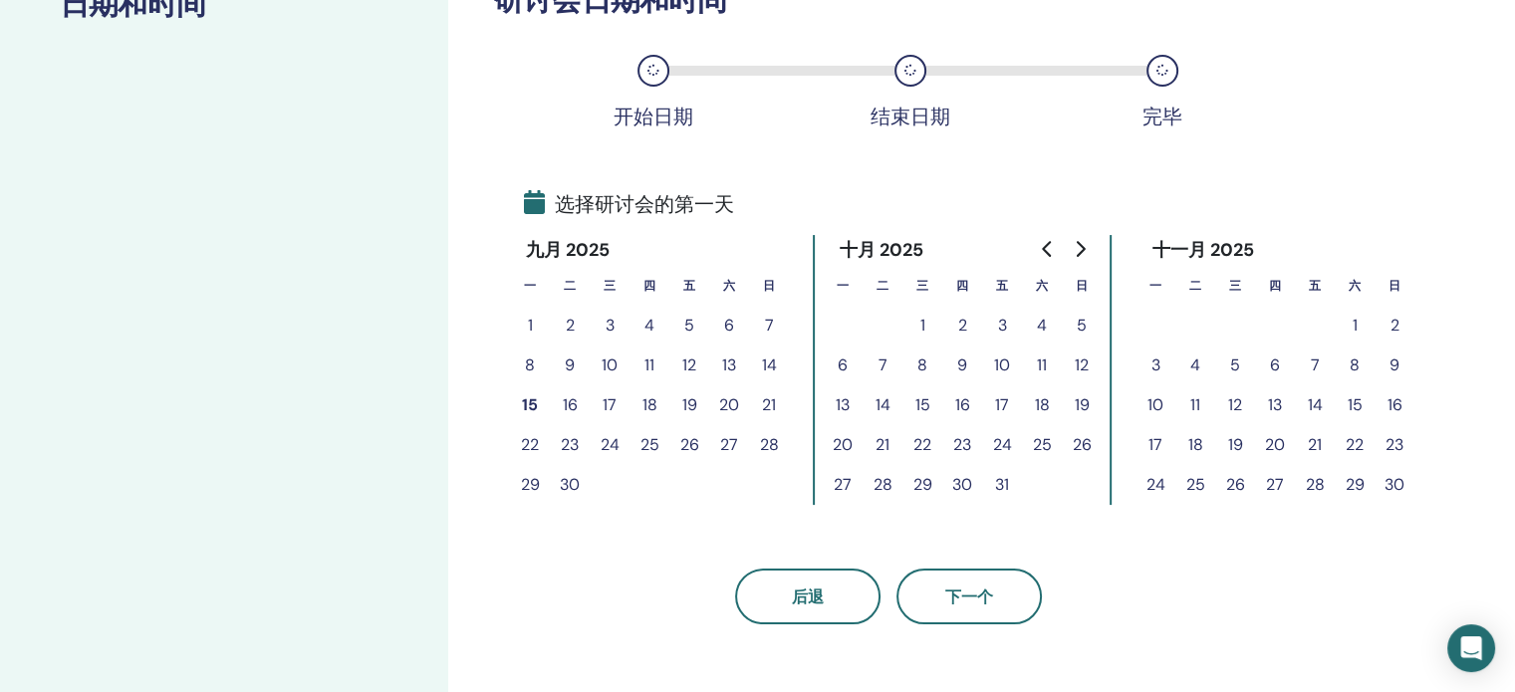
click at [609, 401] on button "17" at bounding box center [610, 405] width 40 height 40
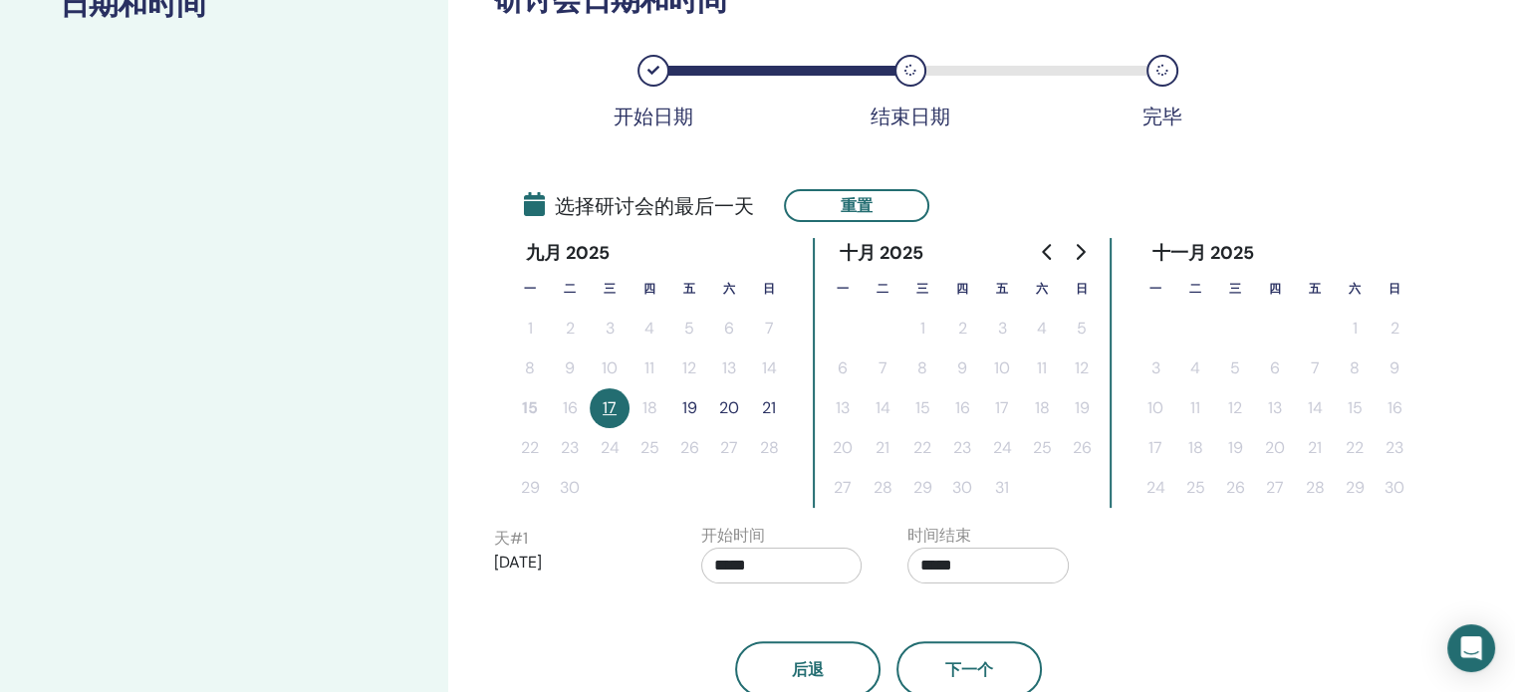
click at [690, 404] on button "19" at bounding box center [689, 408] width 40 height 40
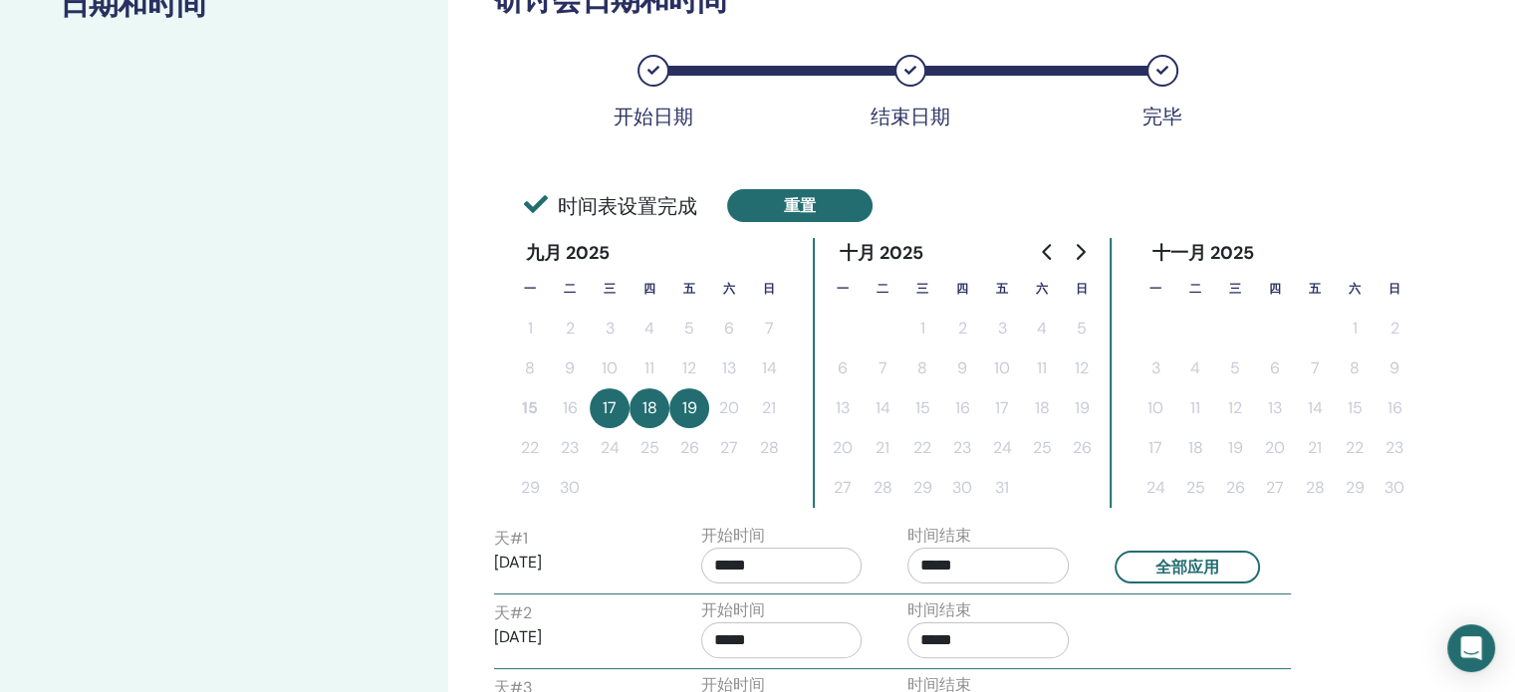
click at [808, 205] on button "重置" at bounding box center [799, 205] width 145 height 33
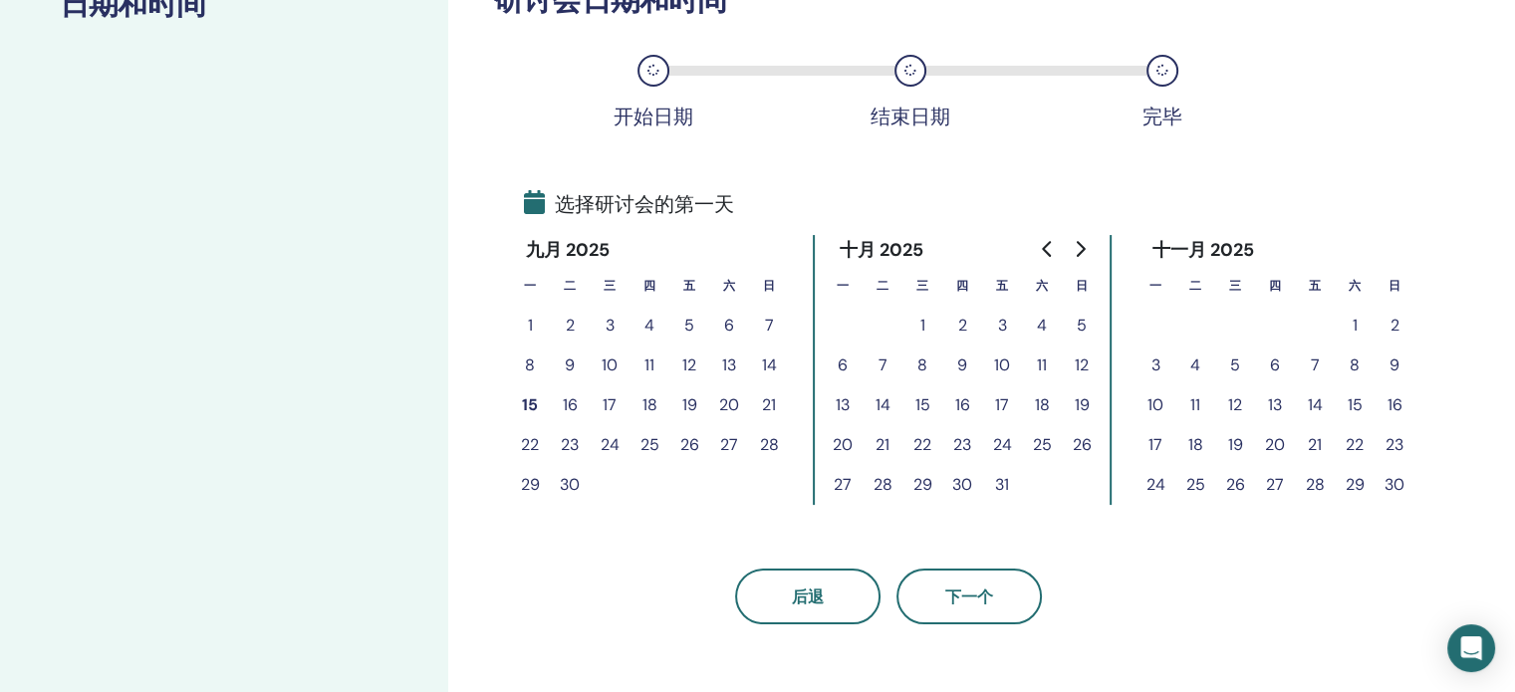
click at [575, 396] on button "16" at bounding box center [570, 405] width 40 height 40
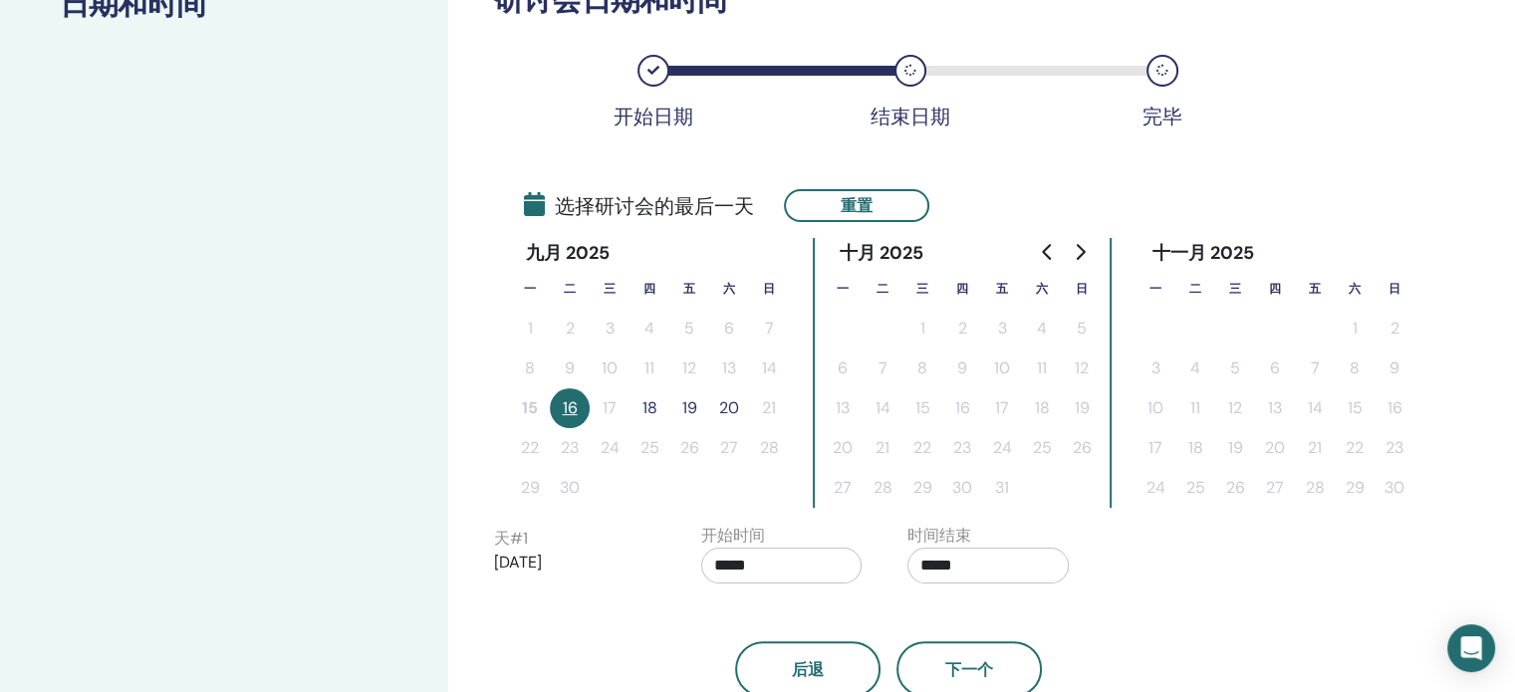
click at [652, 401] on button "18" at bounding box center [650, 408] width 40 height 40
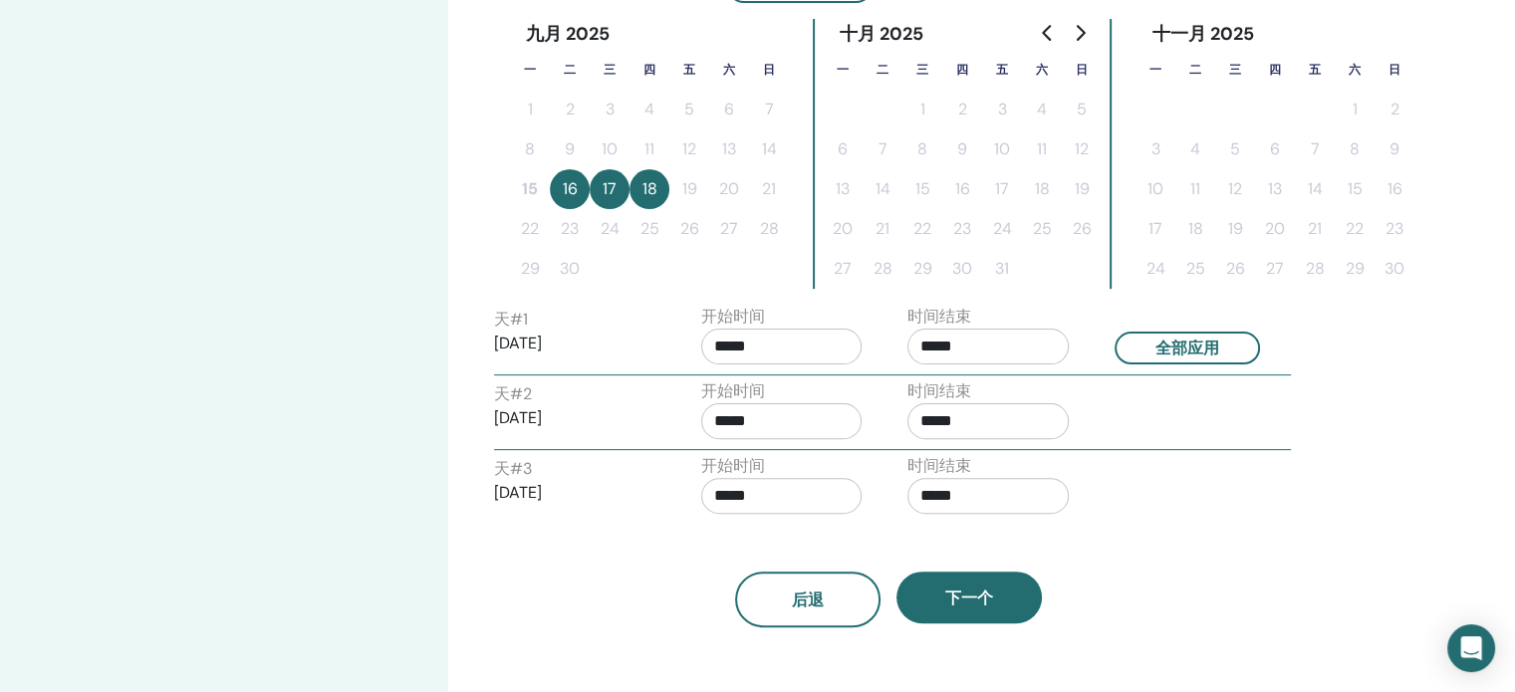
scroll to position [606, 0]
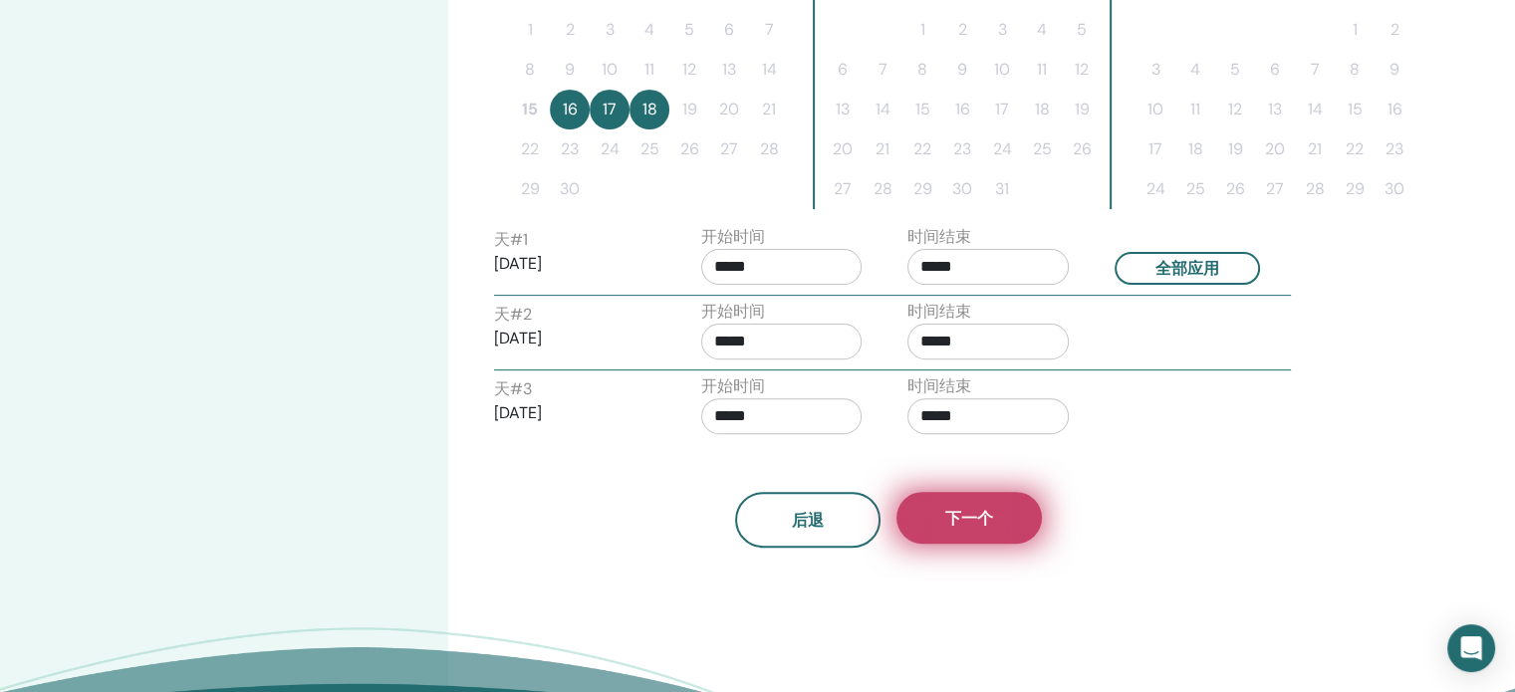
click at [988, 523] on span "下一个" at bounding box center [969, 518] width 48 height 21
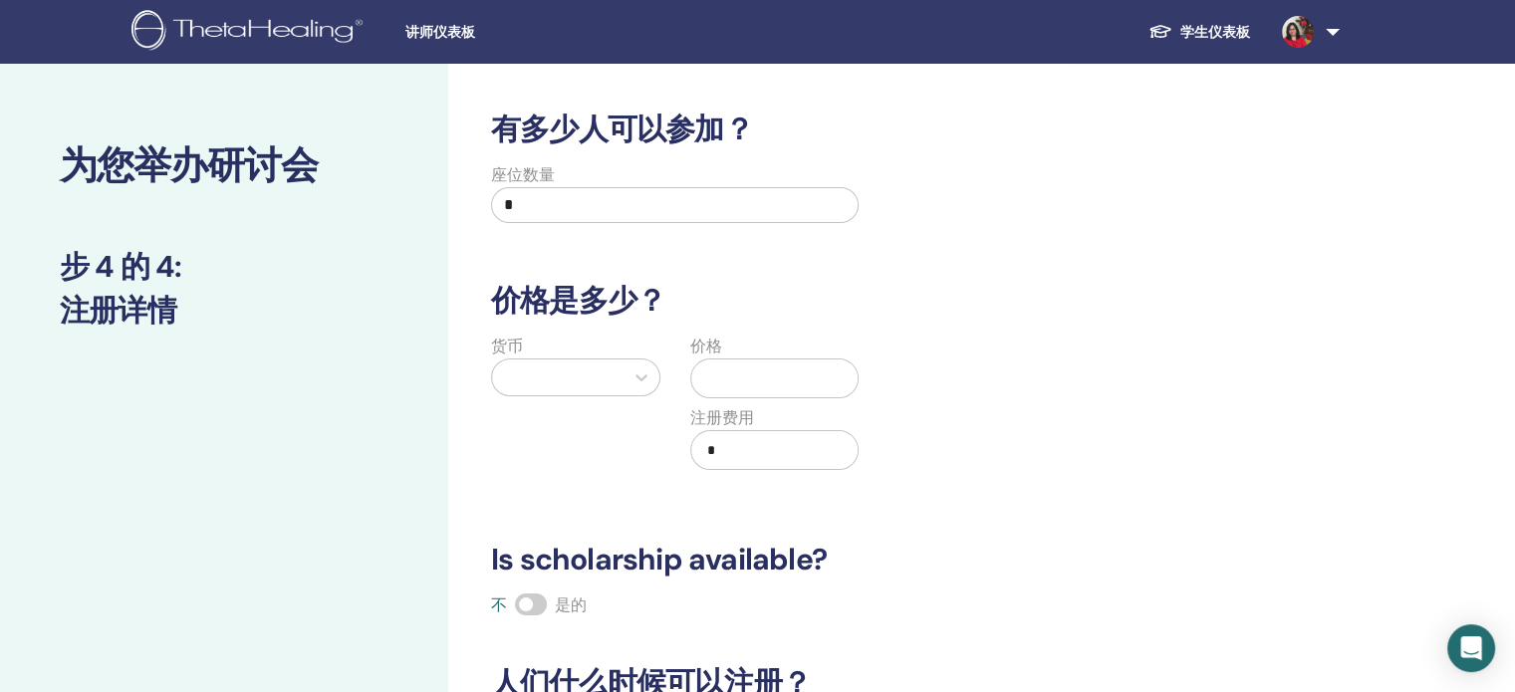
scroll to position [0, 0]
drag, startPoint x: 552, startPoint y: 206, endPoint x: 321, endPoint y: 182, distance: 232.3
click at [325, 184] on div "为您举办研讨会 步 4 的 4 : 注册详情 有多少人可以参加？ 座位数量 * 价格是多少？ 货币 价格 注册费用 * Is scholarship avai…" at bounding box center [757, 625] width 1515 height 1122
type input "*"
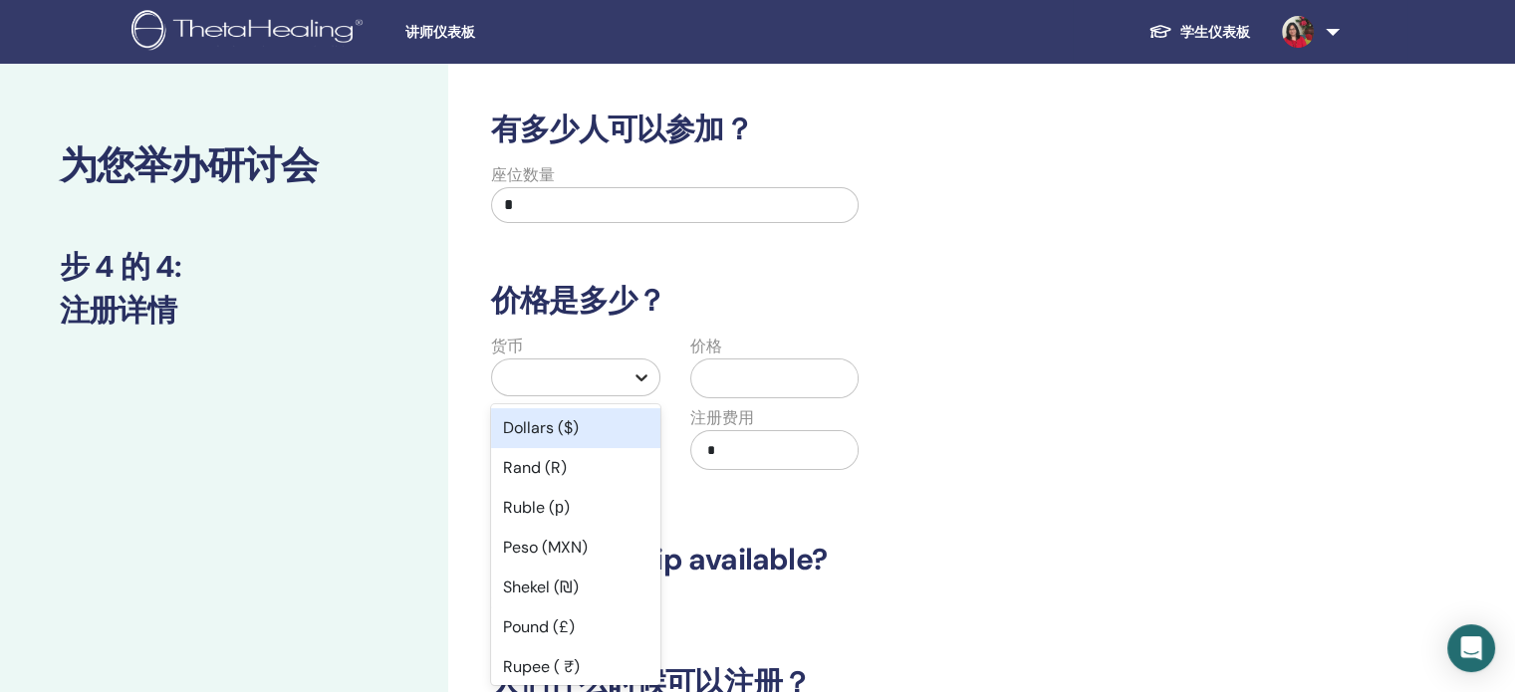
scroll to position [18, 0]
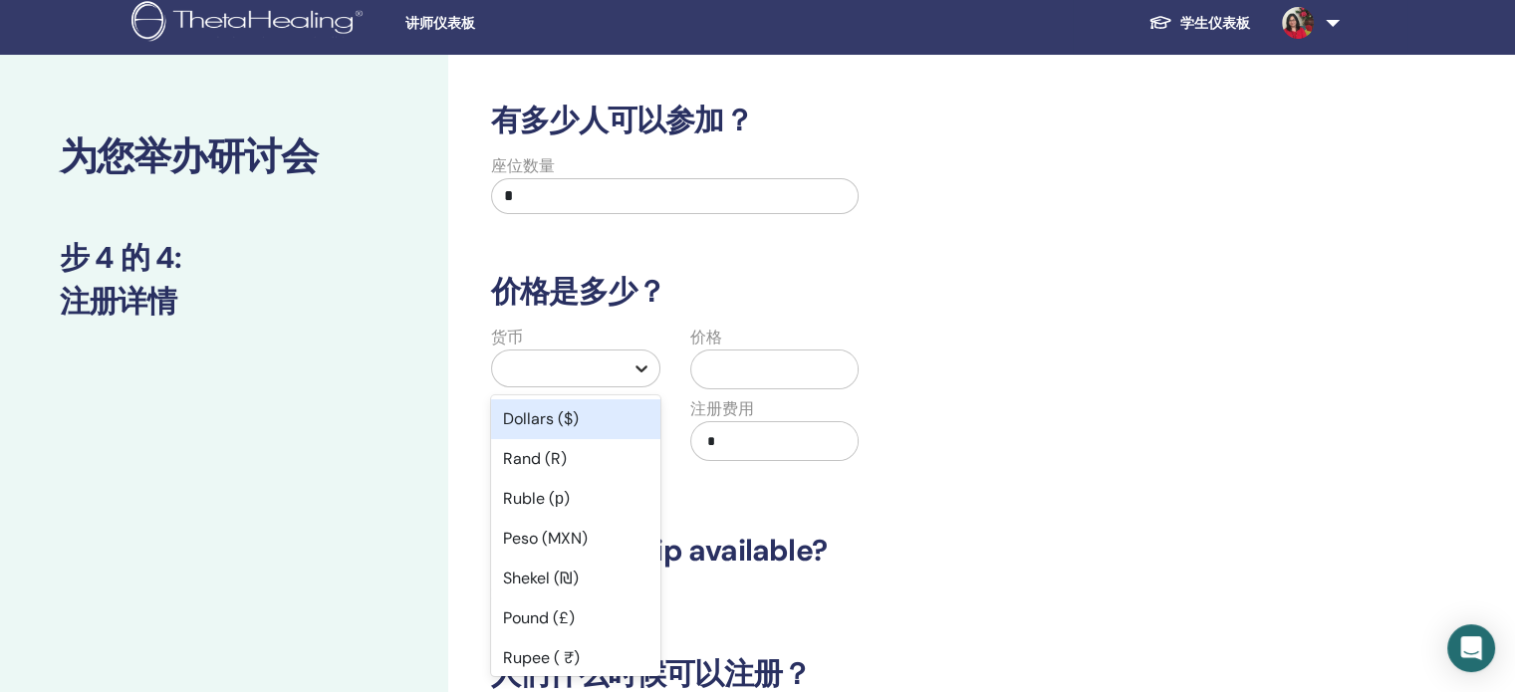
click at [650, 371] on icon at bounding box center [642, 369] width 20 height 20
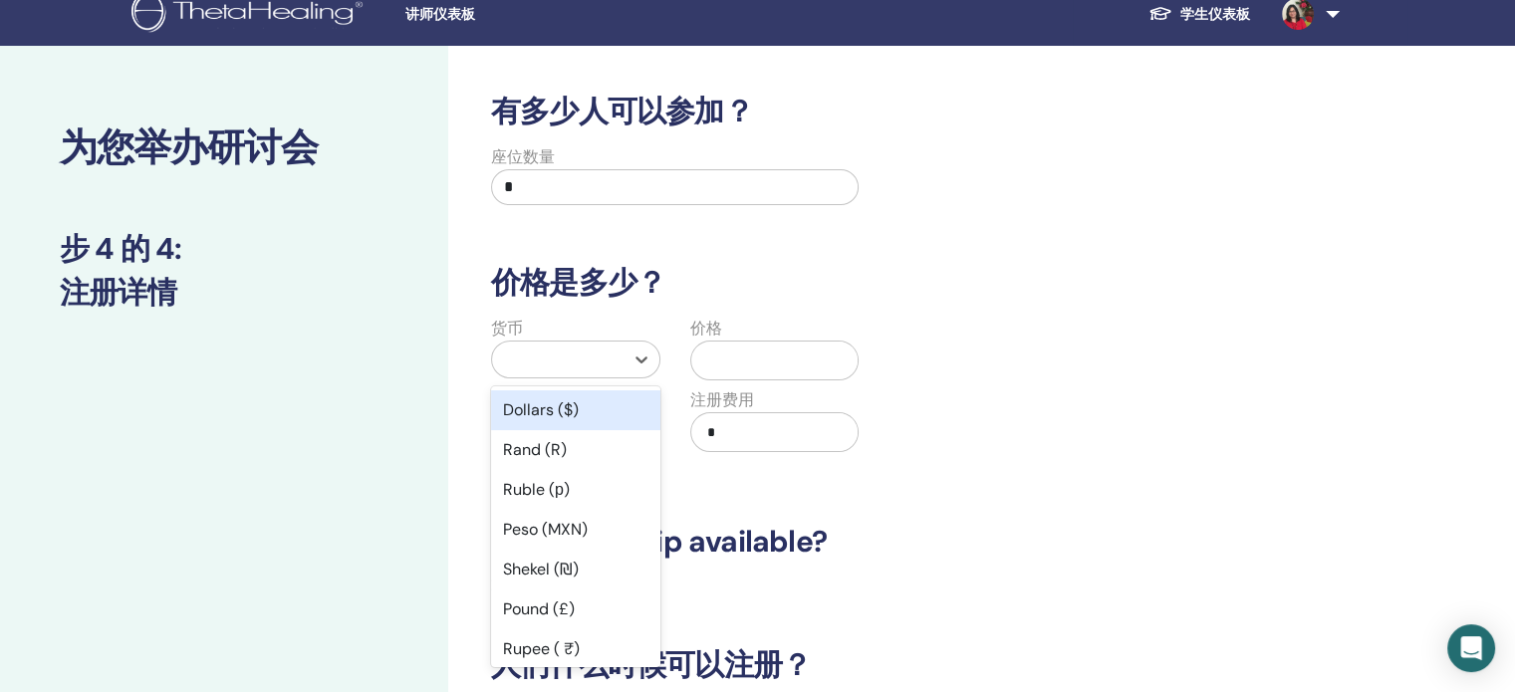
click at [555, 402] on div "Dollars ($)" at bounding box center [575, 410] width 169 height 40
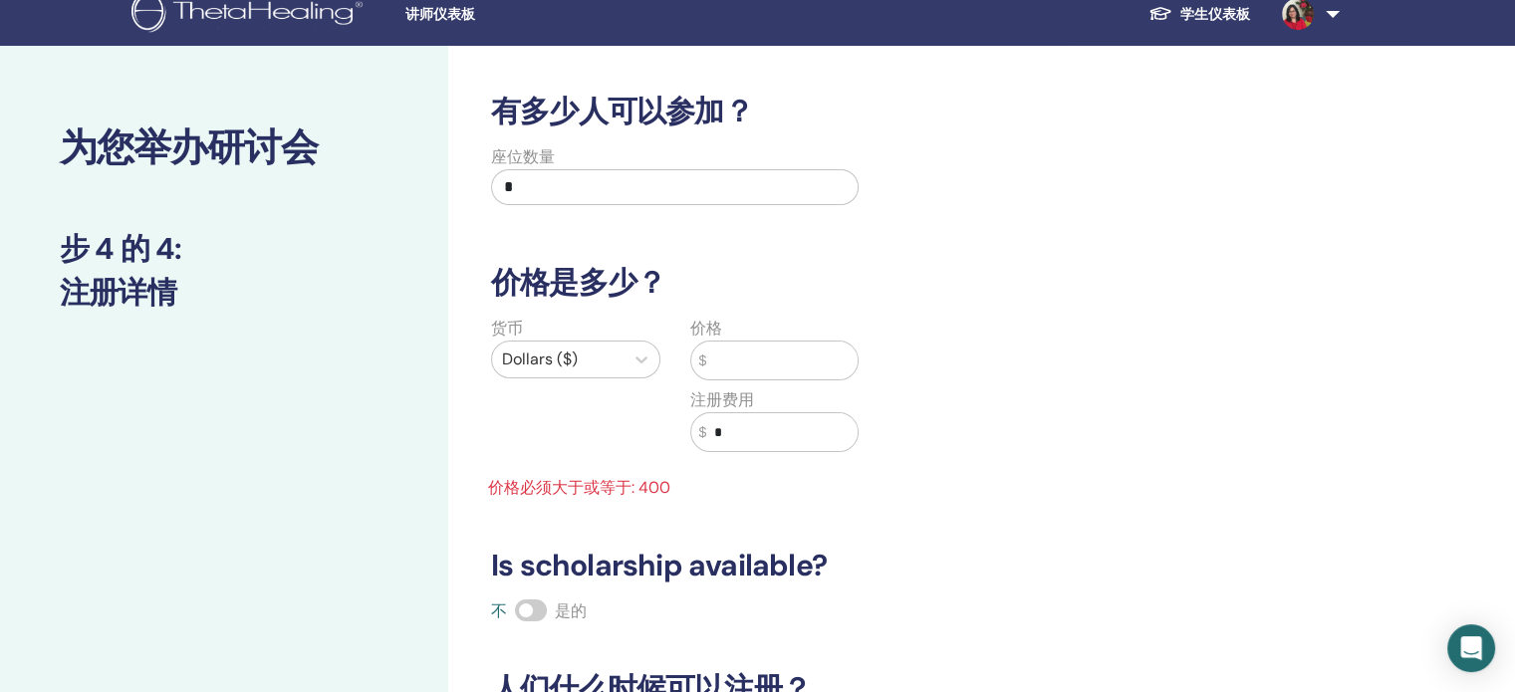
click at [735, 368] on input "text" at bounding box center [781, 361] width 151 height 38
drag, startPoint x: 757, startPoint y: 436, endPoint x: 688, endPoint y: 428, distance: 69.2
click at [688, 428] on div "价格 $ 注册费用 $ *" at bounding box center [774, 396] width 199 height 159
type input "***"
drag, startPoint x: 715, startPoint y: 366, endPoint x: 646, endPoint y: 346, distance: 71.6
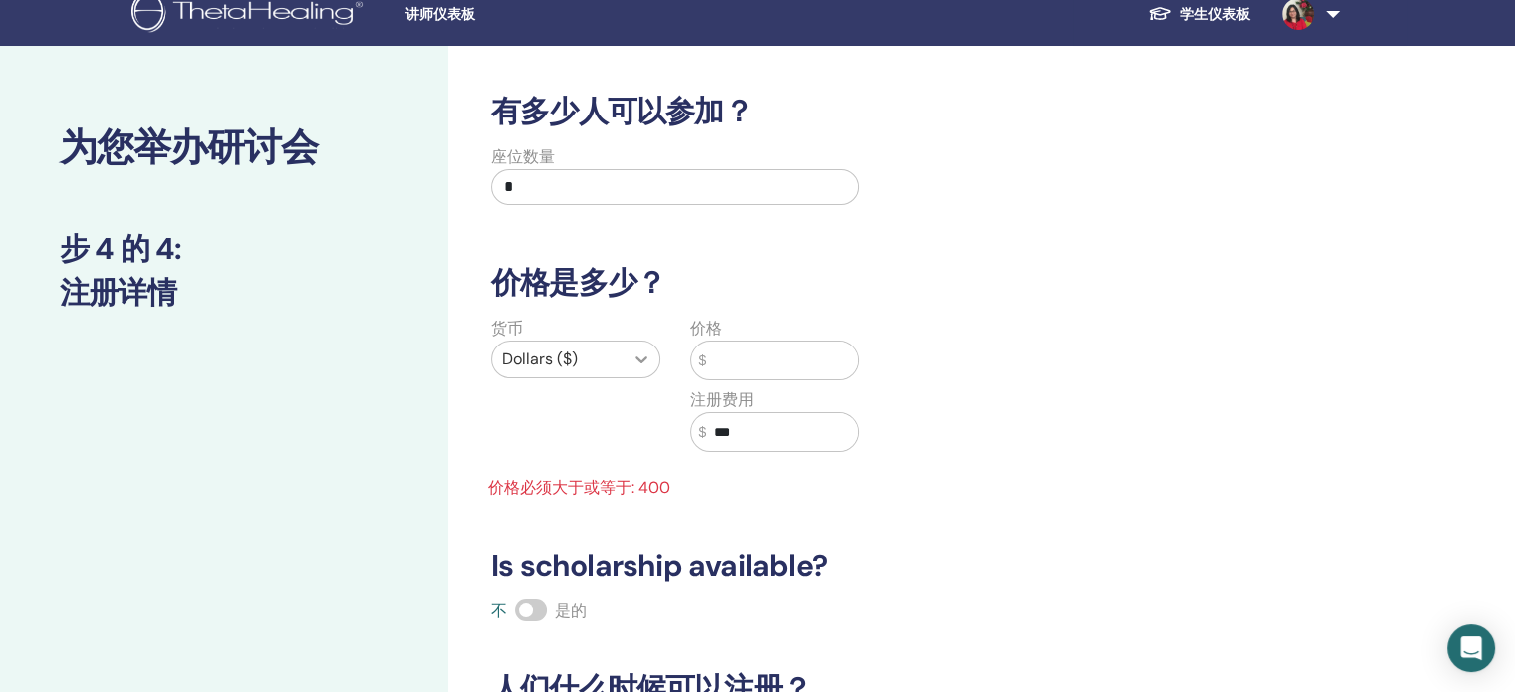
click at [646, 346] on div "货币 Dollars ($) 价格 $ 注册费用 $ *** 价格必须大于或等于: 400" at bounding box center [674, 408] width 397 height 183
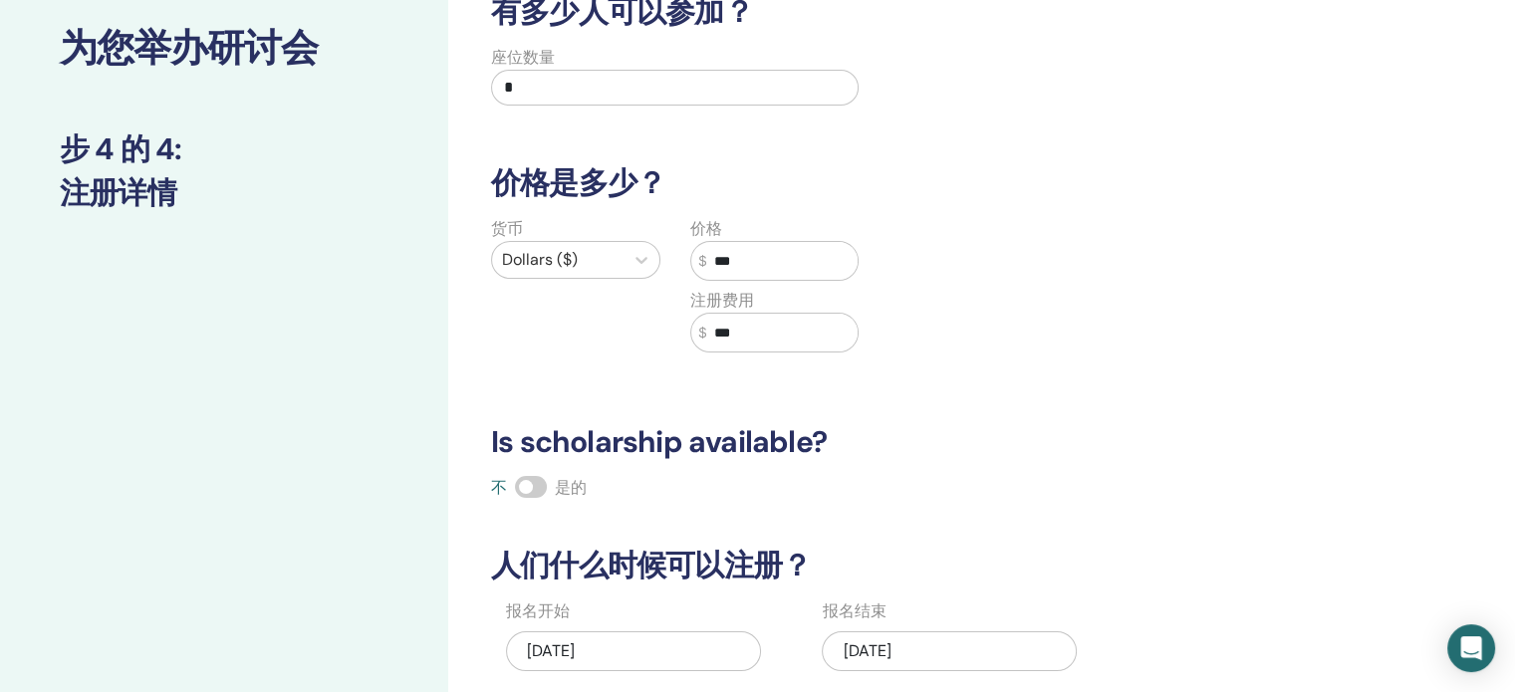
scroll to position [217, 0]
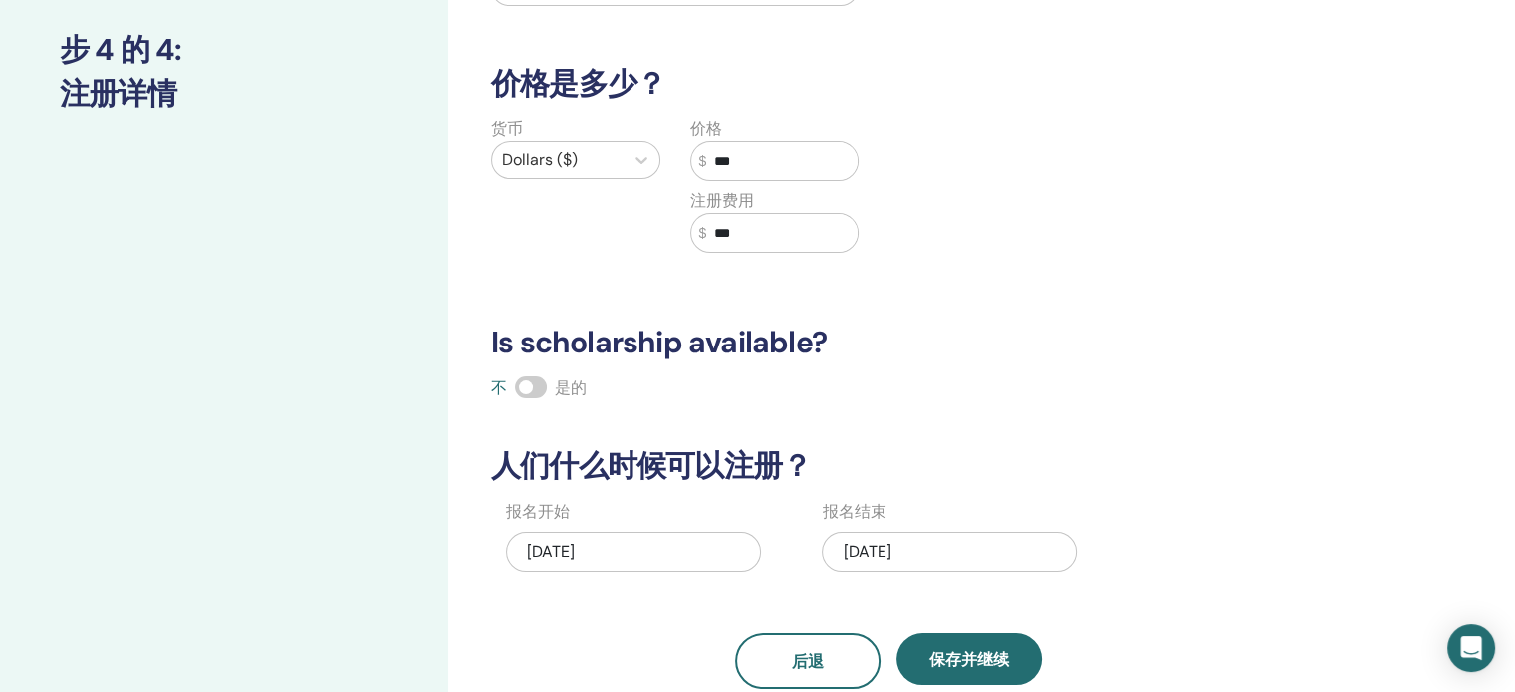
type input "***"
click at [936, 545] on div "09/18/2025" at bounding box center [949, 552] width 255 height 40
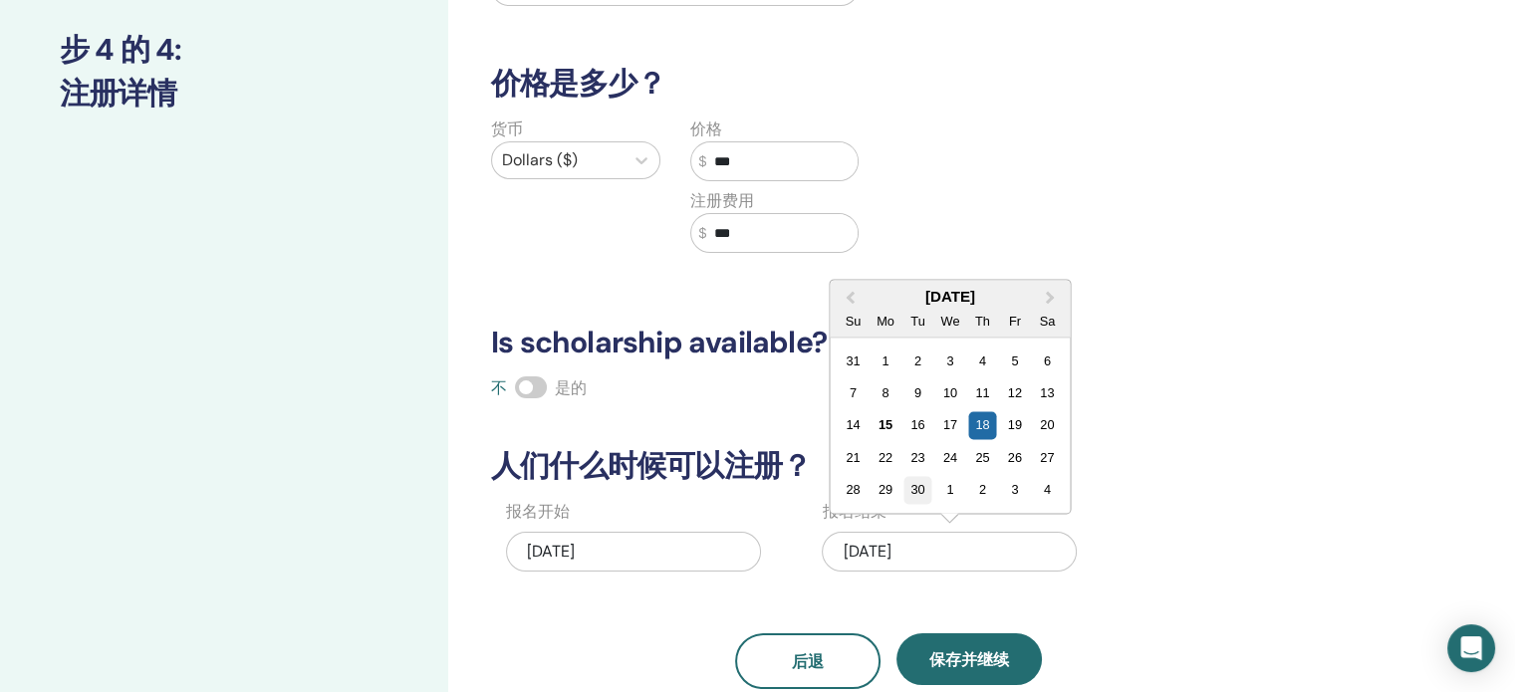
click at [915, 484] on div "30" at bounding box center [917, 490] width 27 height 27
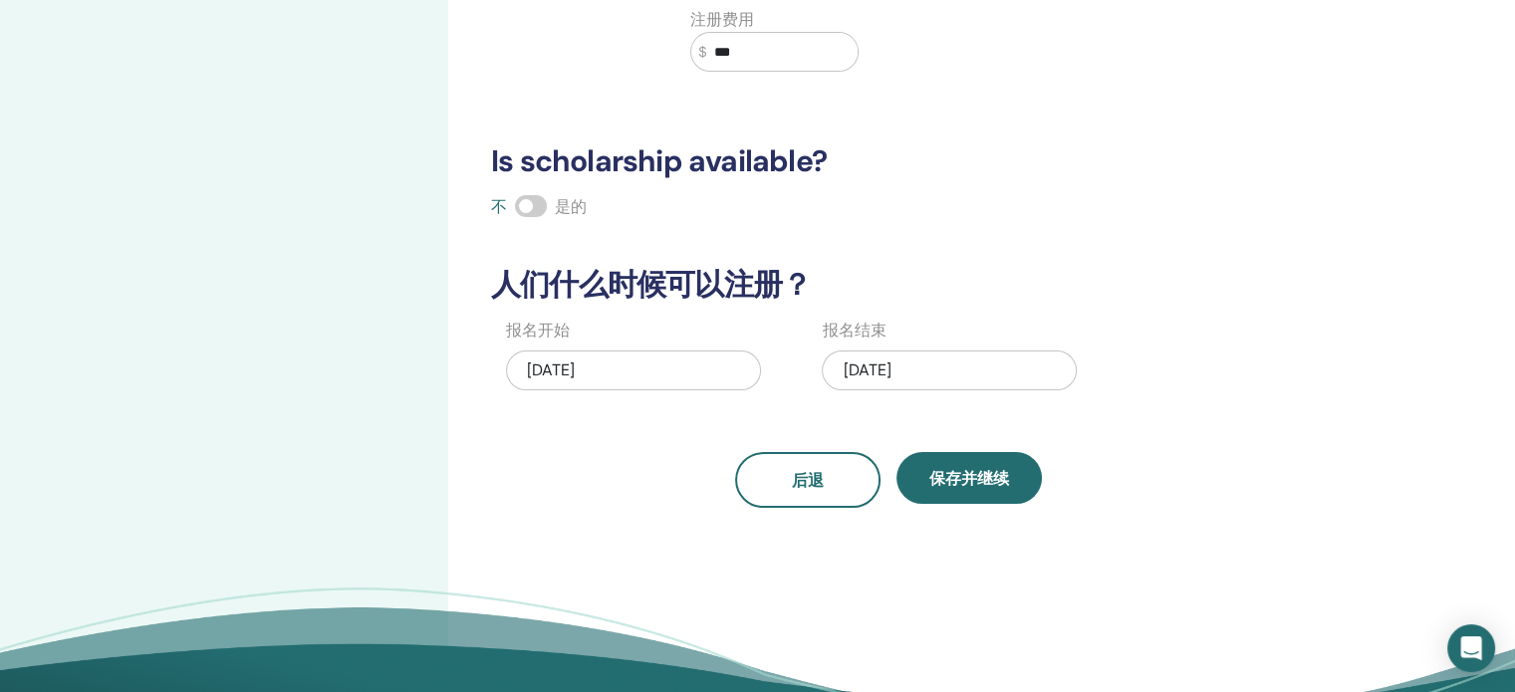
scroll to position [416, 0]
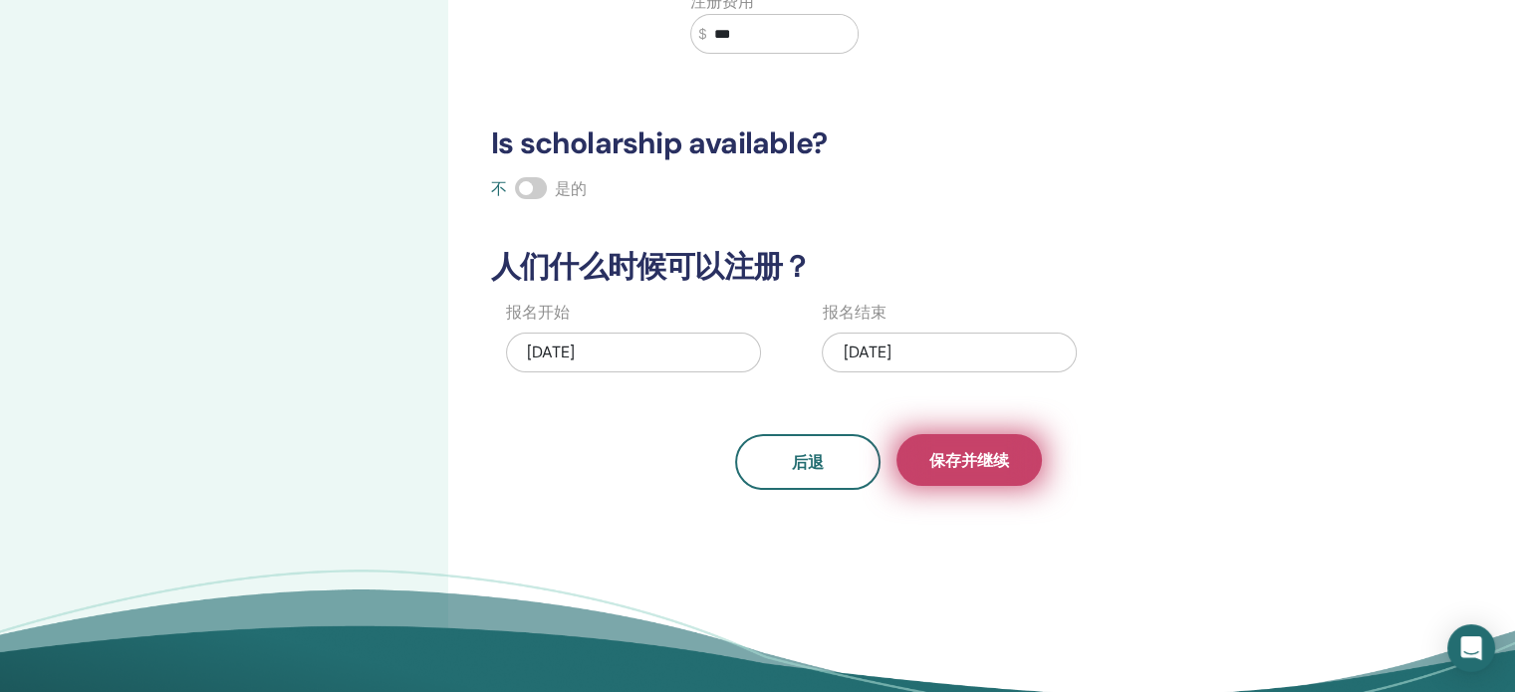
click at [988, 458] on span "保存并继续" at bounding box center [969, 460] width 80 height 21
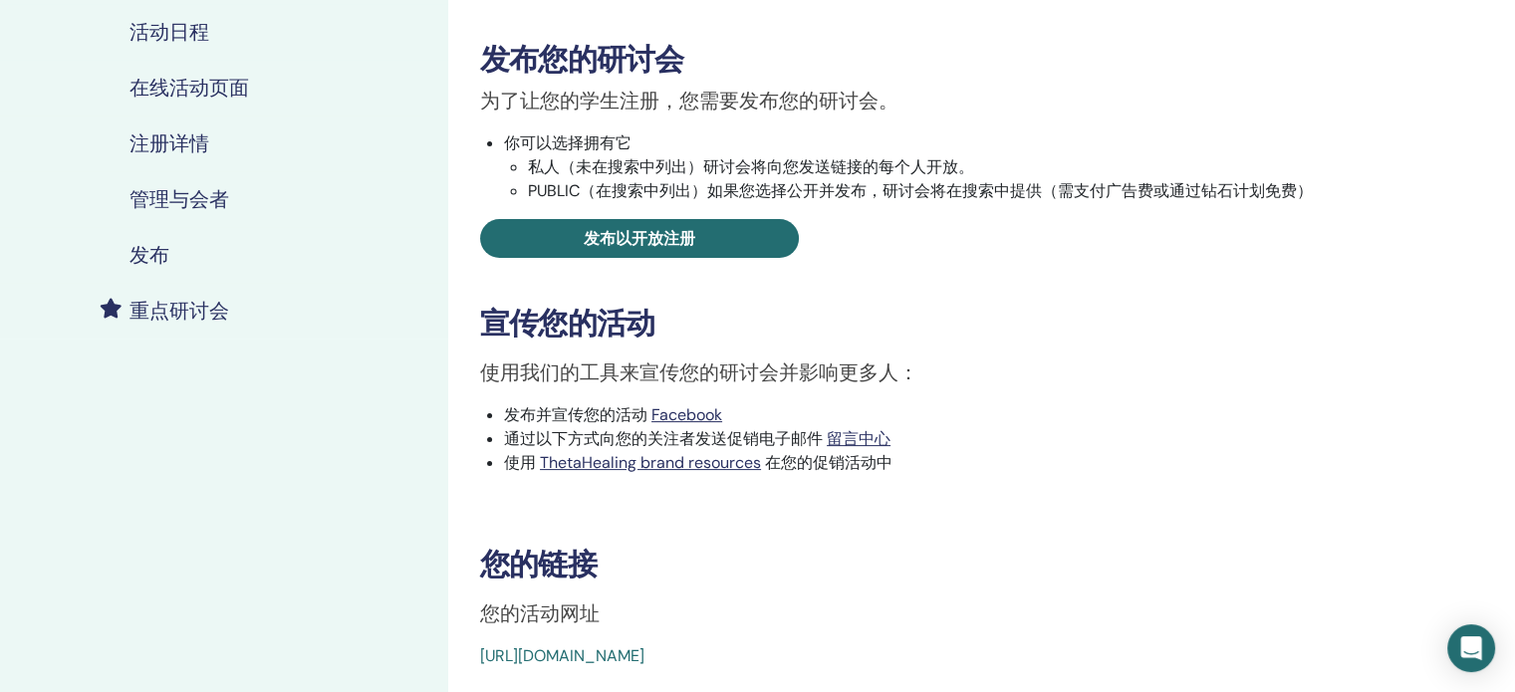
scroll to position [299, 0]
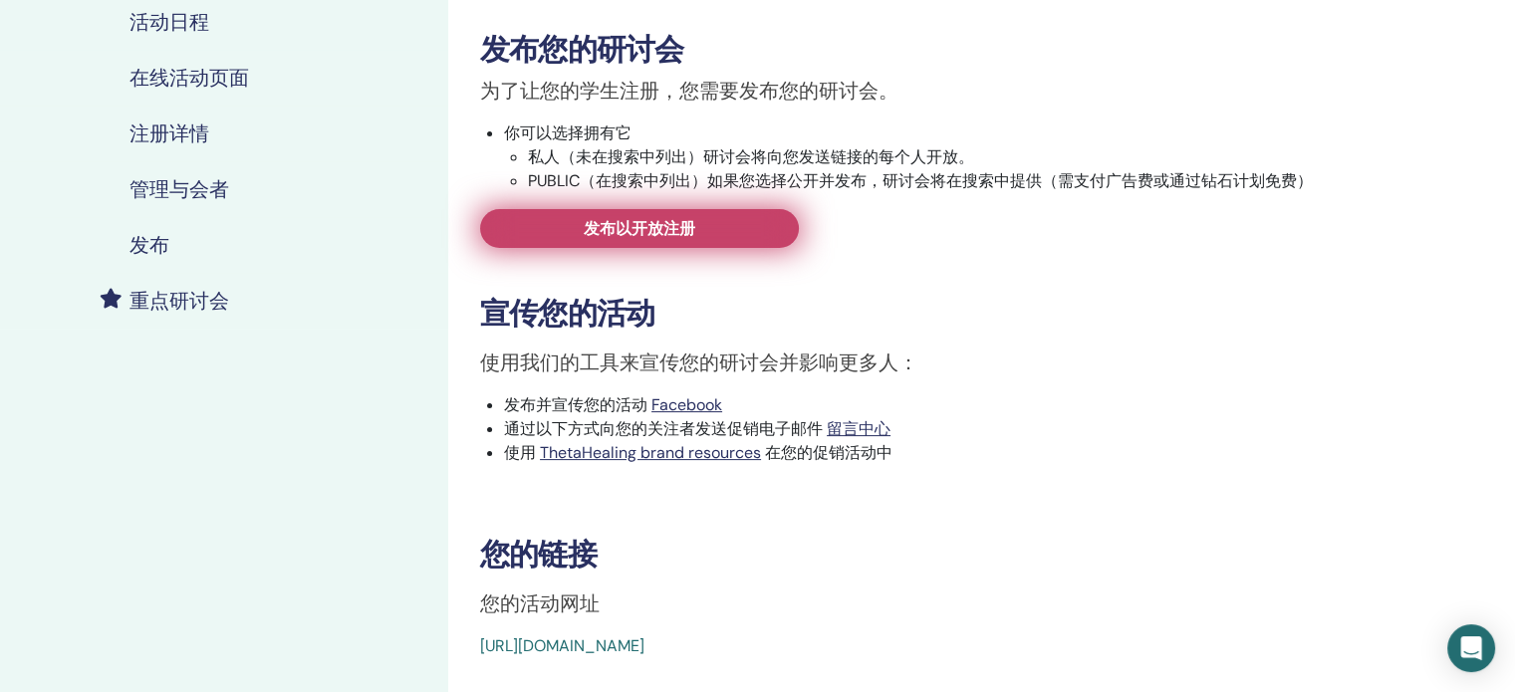
click at [636, 229] on span "发布以开放注册" at bounding box center [640, 228] width 112 height 21
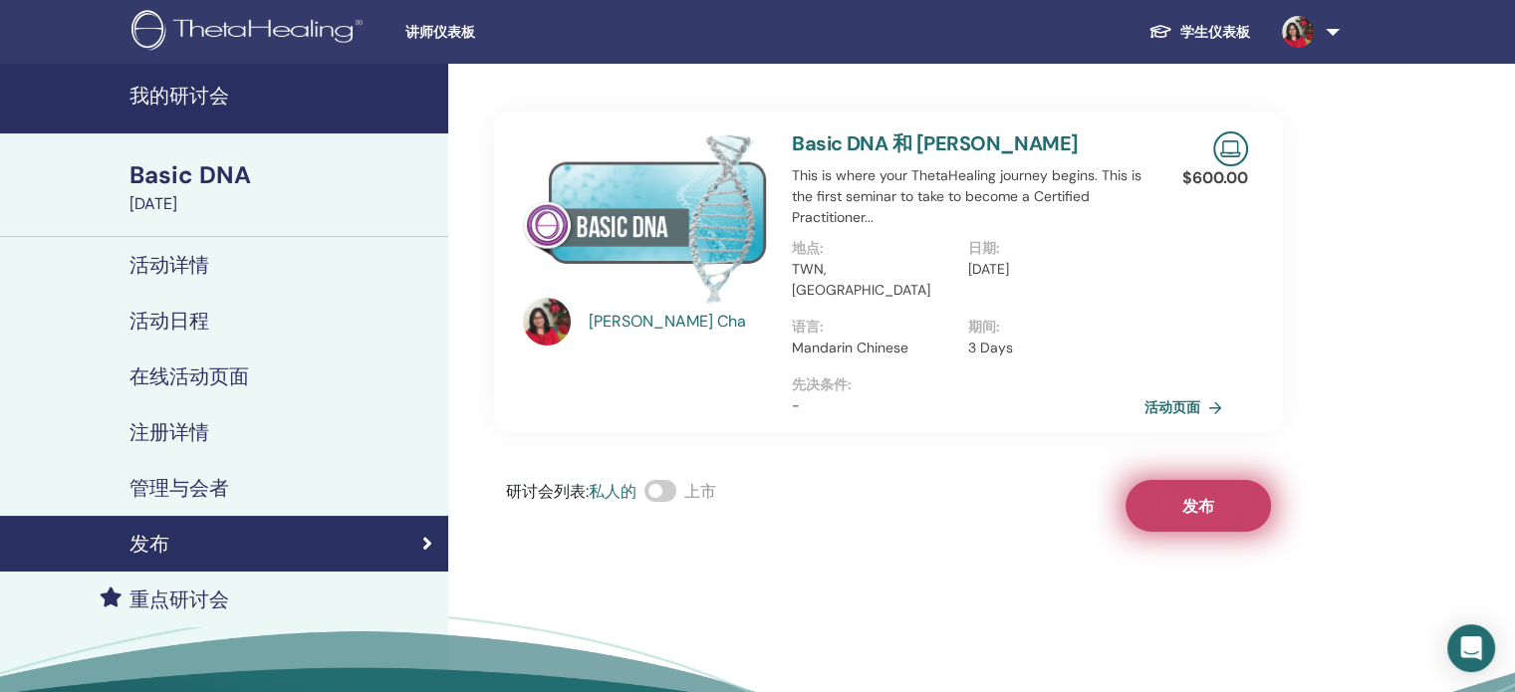
click at [1199, 496] on button "发布" at bounding box center [1198, 506] width 145 height 52
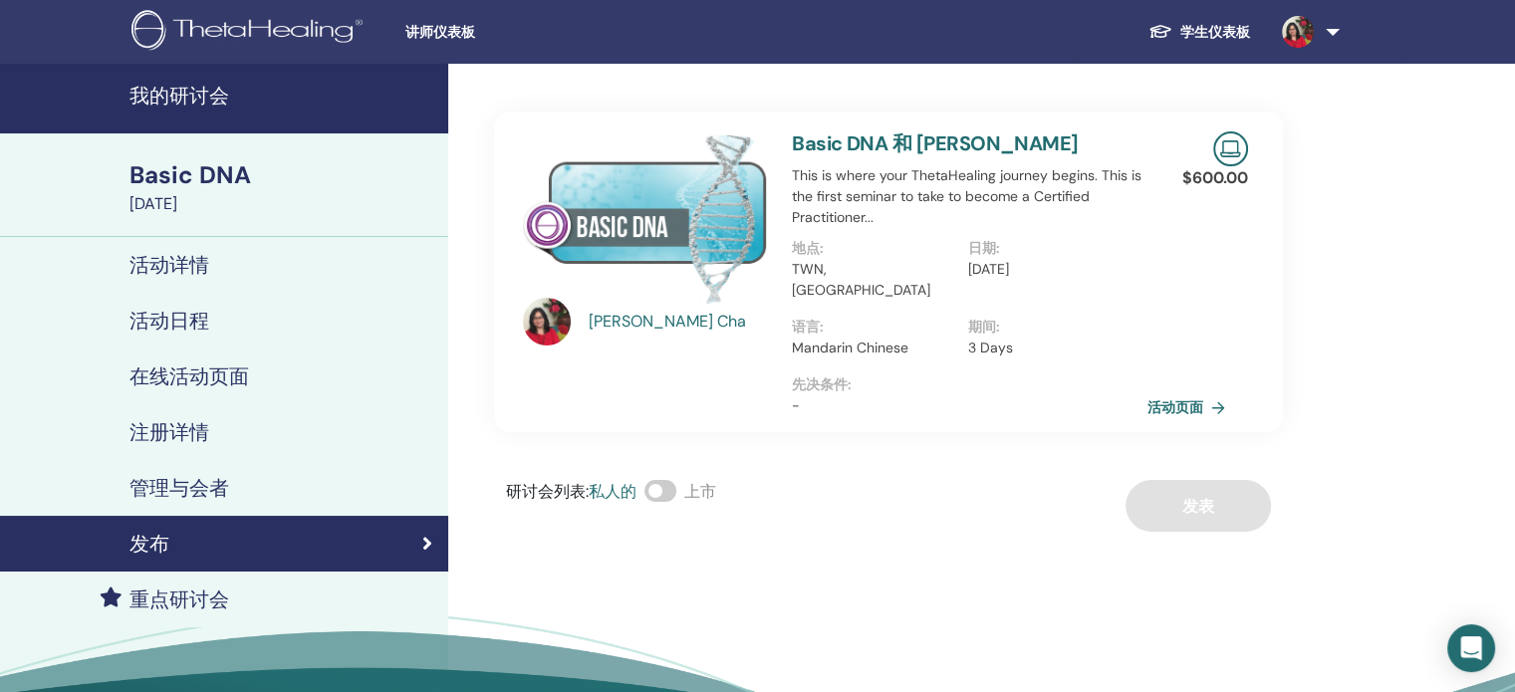
click at [1182, 392] on link "活动页面" at bounding box center [1191, 407] width 86 height 30
